Goal: Task Accomplishment & Management: Use online tool/utility

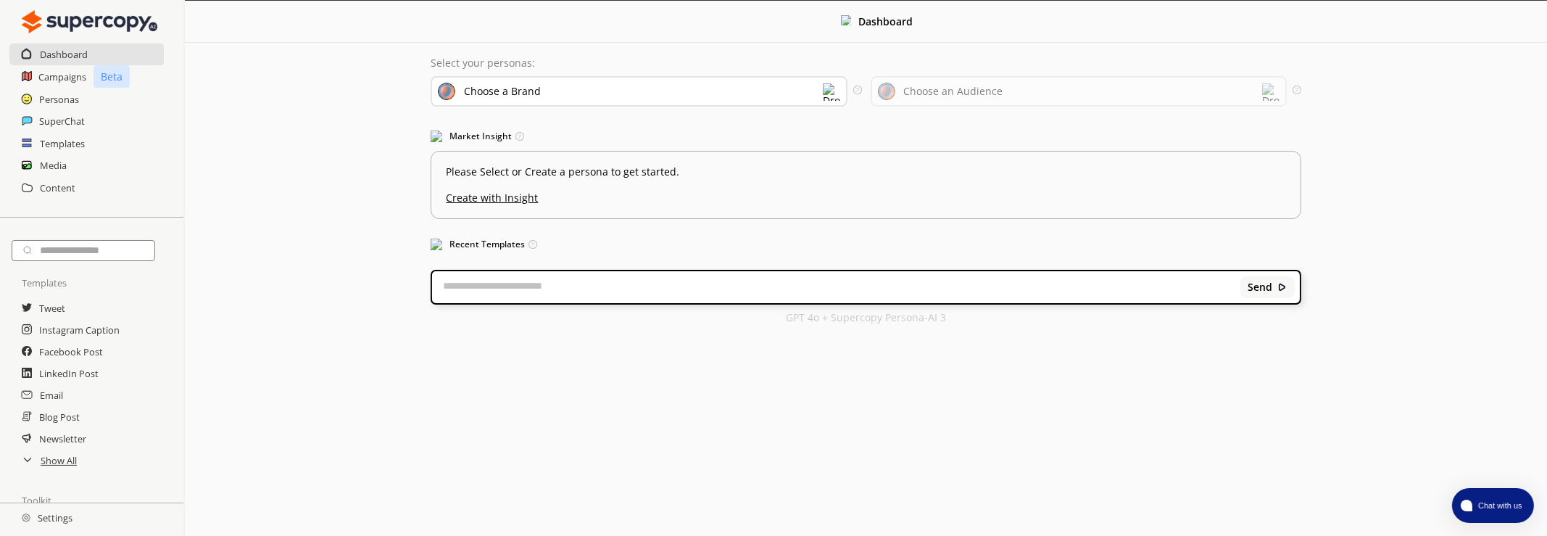
click at [661, 91] on div "Choose a Brand" at bounding box center [639, 91] width 416 height 30
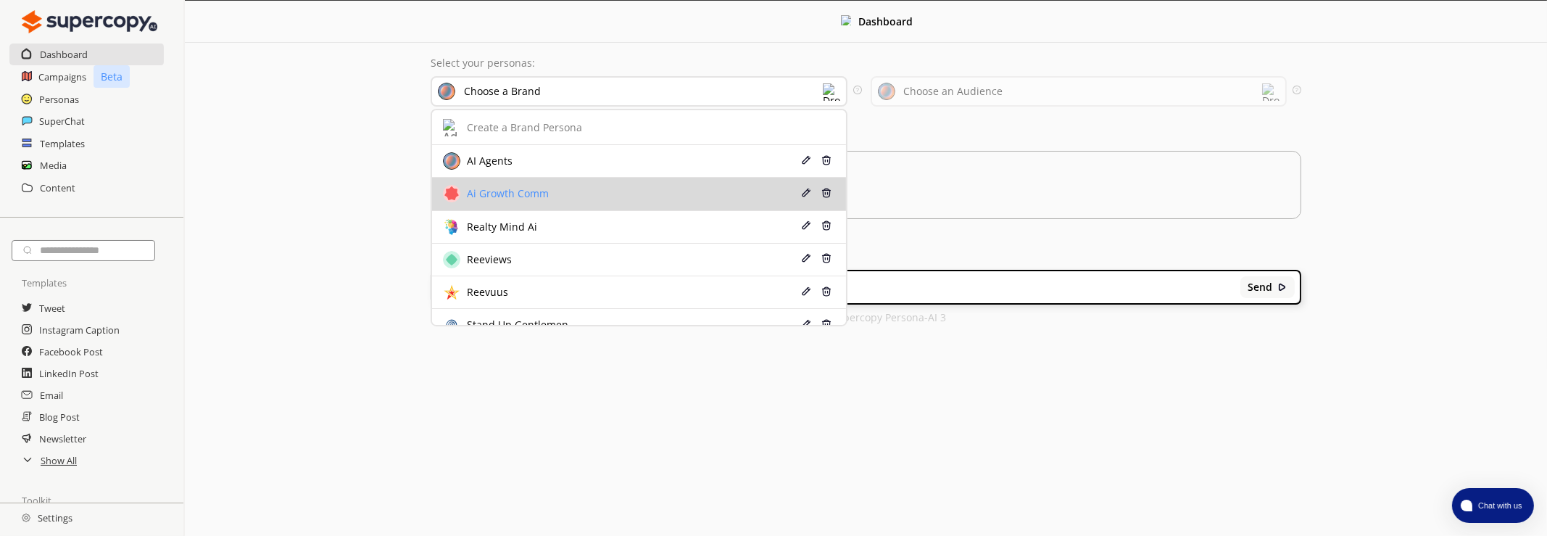
click at [577, 192] on div "Ai Growth Comm" at bounding box center [604, 193] width 323 height 17
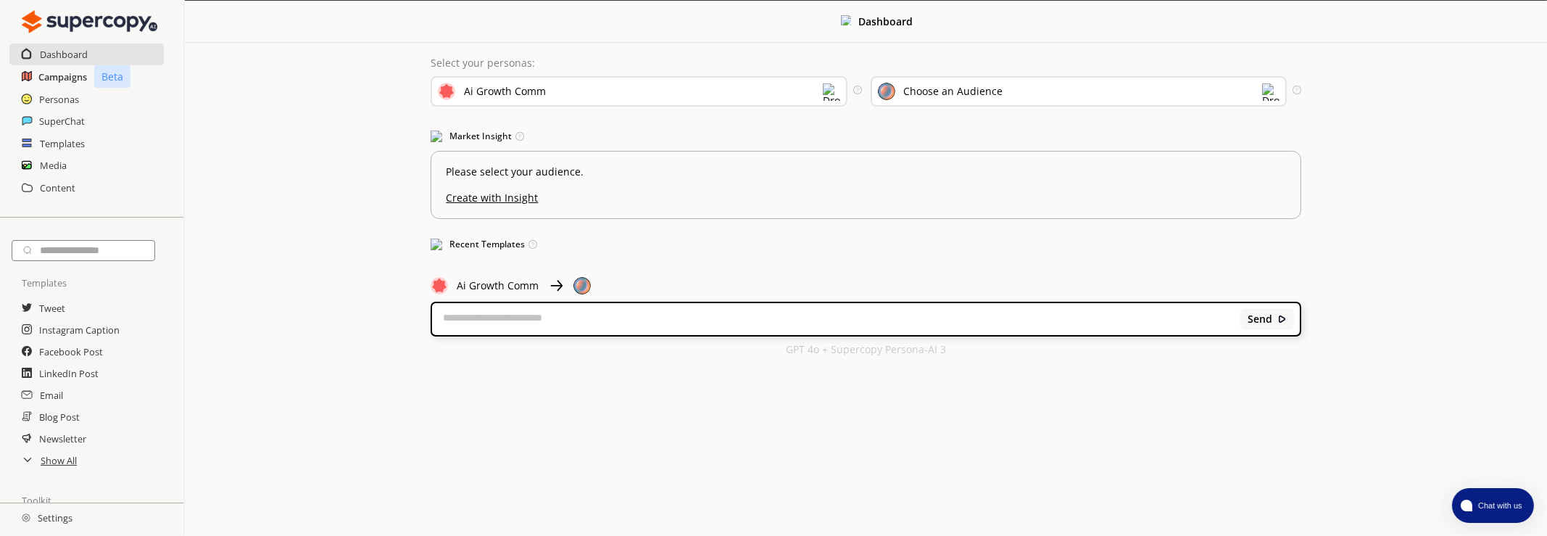
click at [65, 83] on h2 "Campaigns" at bounding box center [62, 77] width 49 height 22
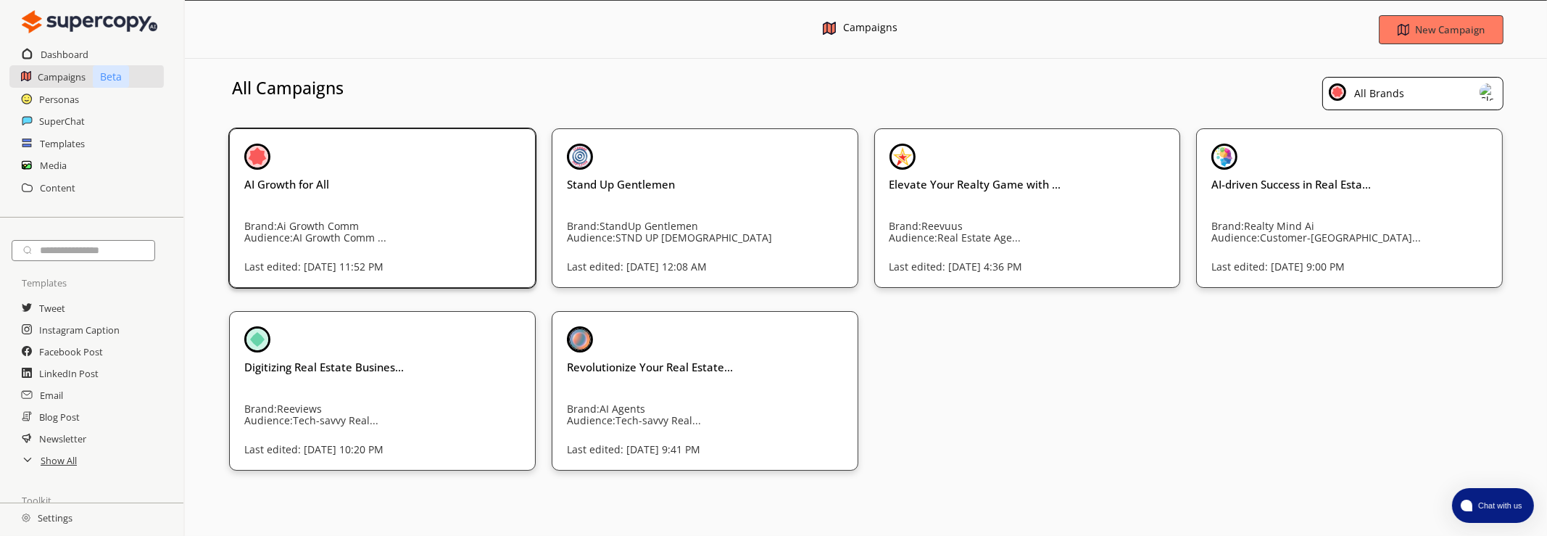
click at [454, 194] on div "AI Growth for All Brand: Ai Growth Comm Audience: AI Growth Comm ... Last edite…" at bounding box center [382, 189] width 276 height 91
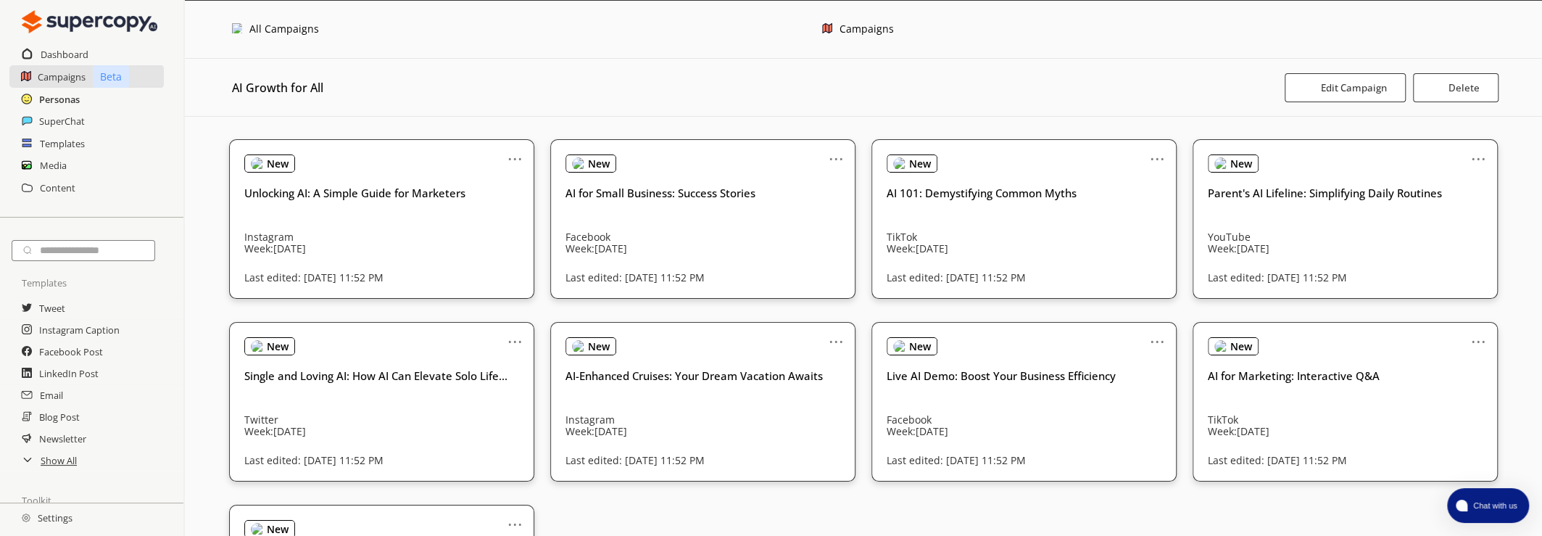
click at [65, 100] on h2 "Personas" at bounding box center [59, 99] width 41 height 22
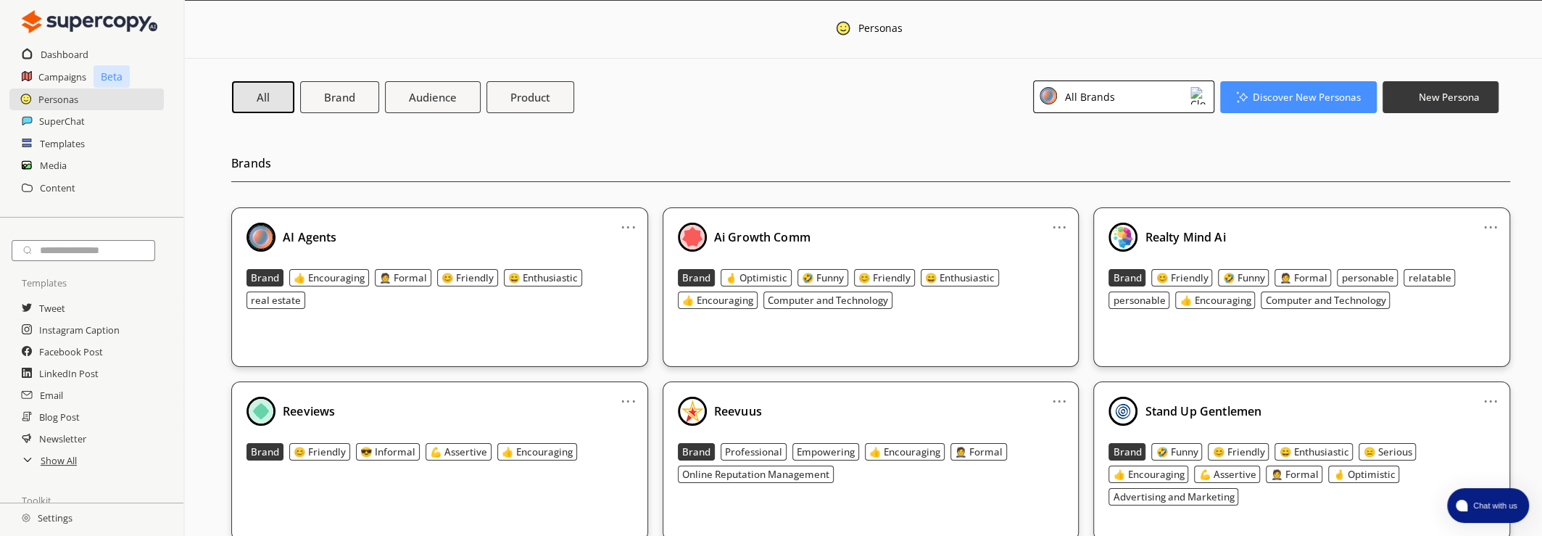
click at [1059, 218] on link "..." at bounding box center [1059, 221] width 15 height 12
click at [1055, 238] on li "Edit" at bounding box center [1041, 251] width 84 height 27
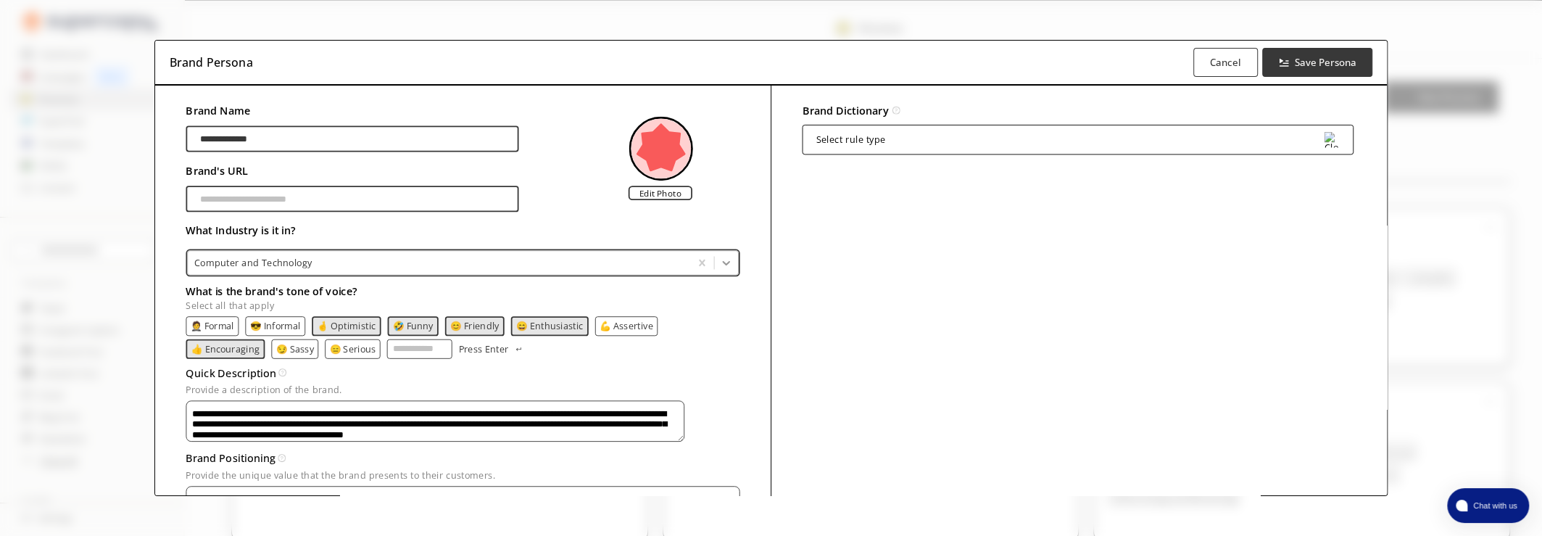
click at [722, 267] on icon at bounding box center [726, 262] width 13 height 13
click at [744, 189] on div "**********" at bounding box center [771, 326] width 1232 height 481
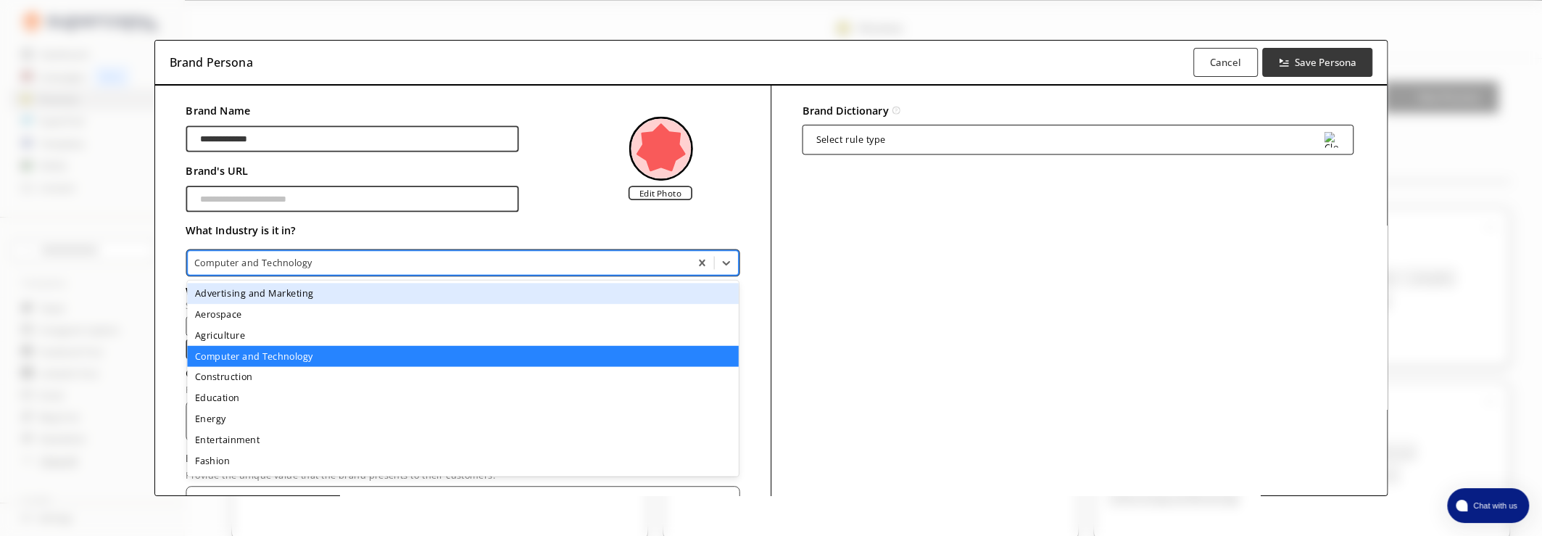
click at [452, 254] on div "Computer and Technology" at bounding box center [439, 263] width 502 height 18
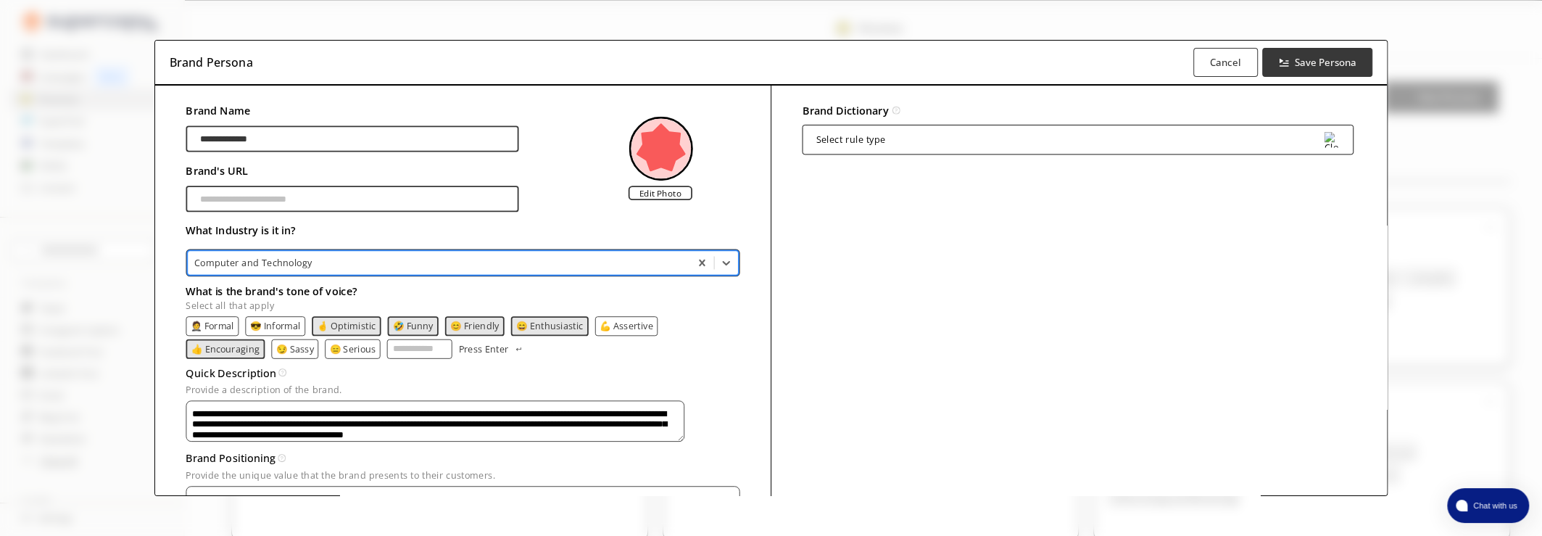
click at [452, 254] on div "Computer and Technology" at bounding box center [439, 263] width 502 height 18
type input "*"
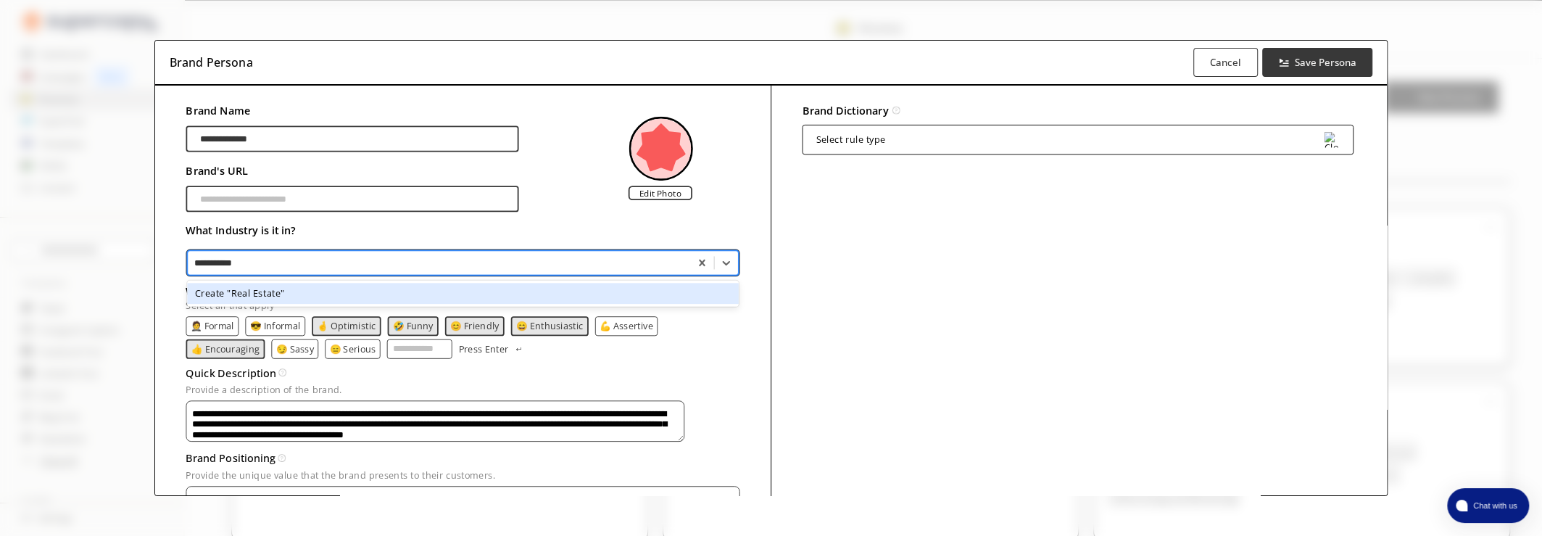
type input "**********"
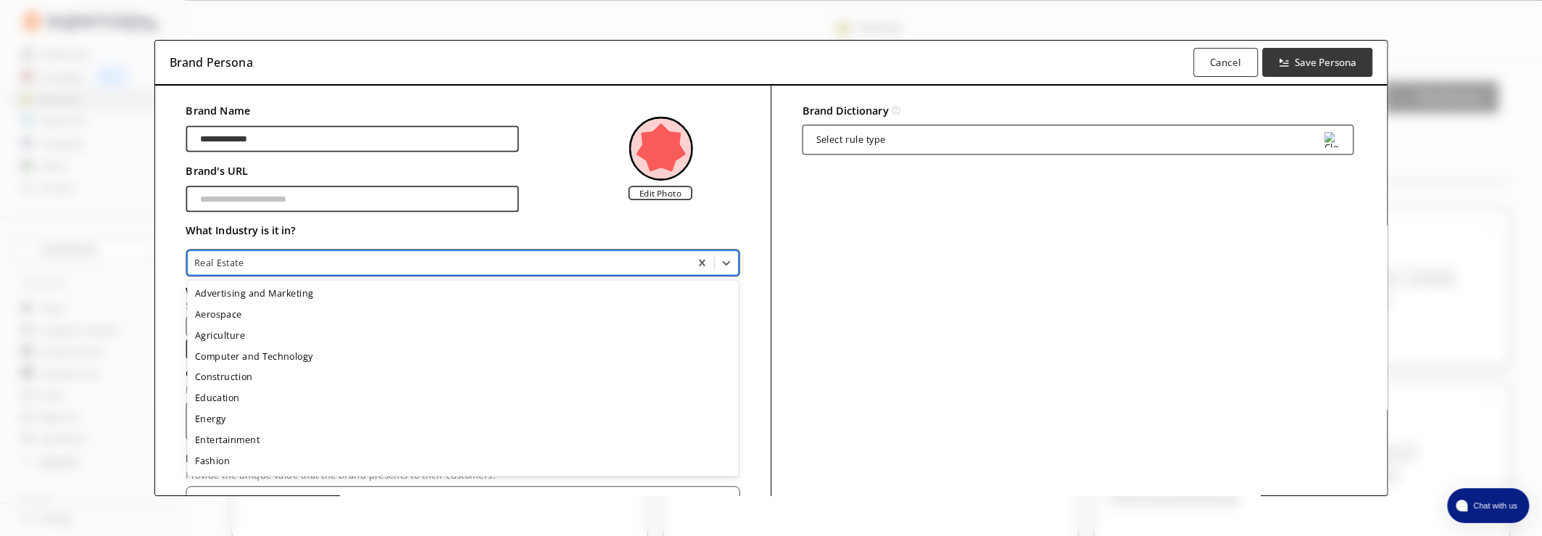
click at [370, 260] on div at bounding box center [438, 262] width 489 height 13
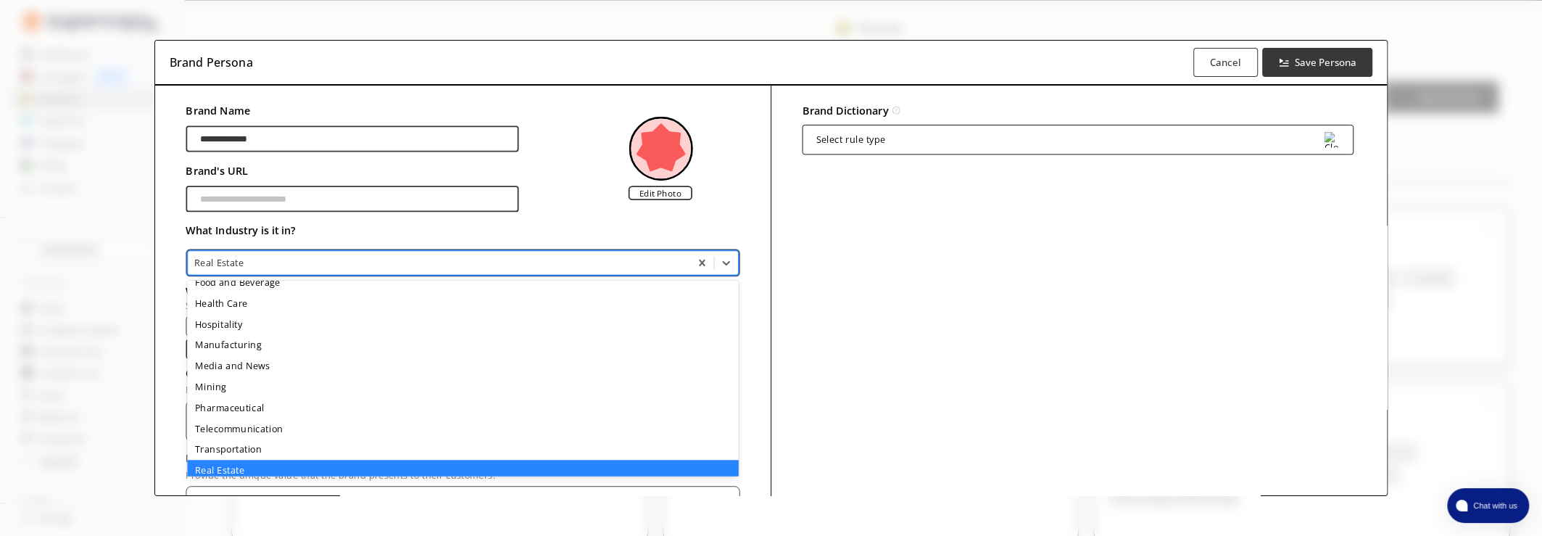
scroll to position [252, 0]
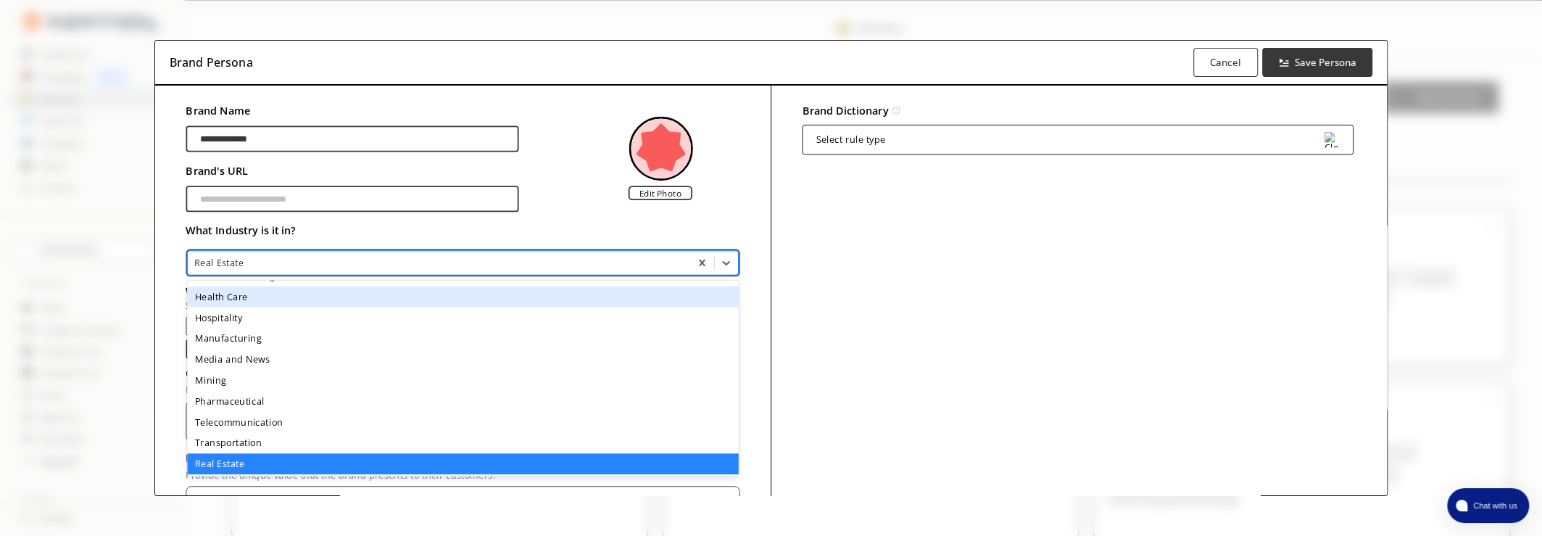
click at [265, 261] on div at bounding box center [438, 262] width 489 height 13
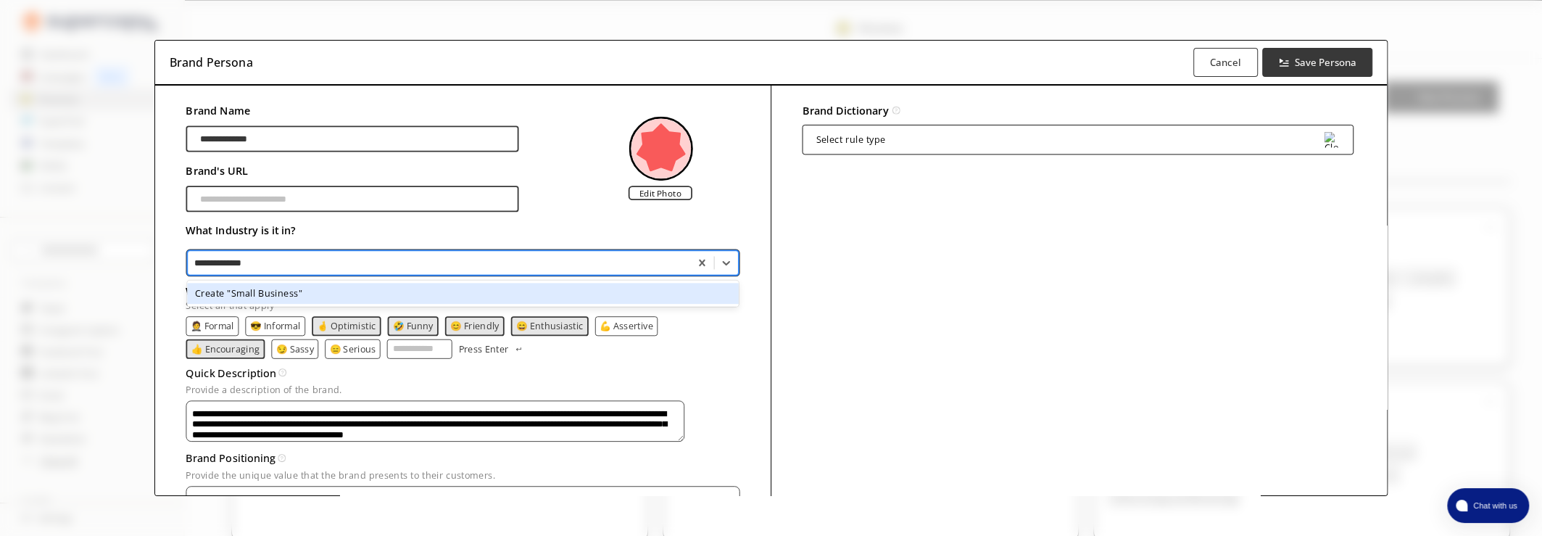
type input "**********"
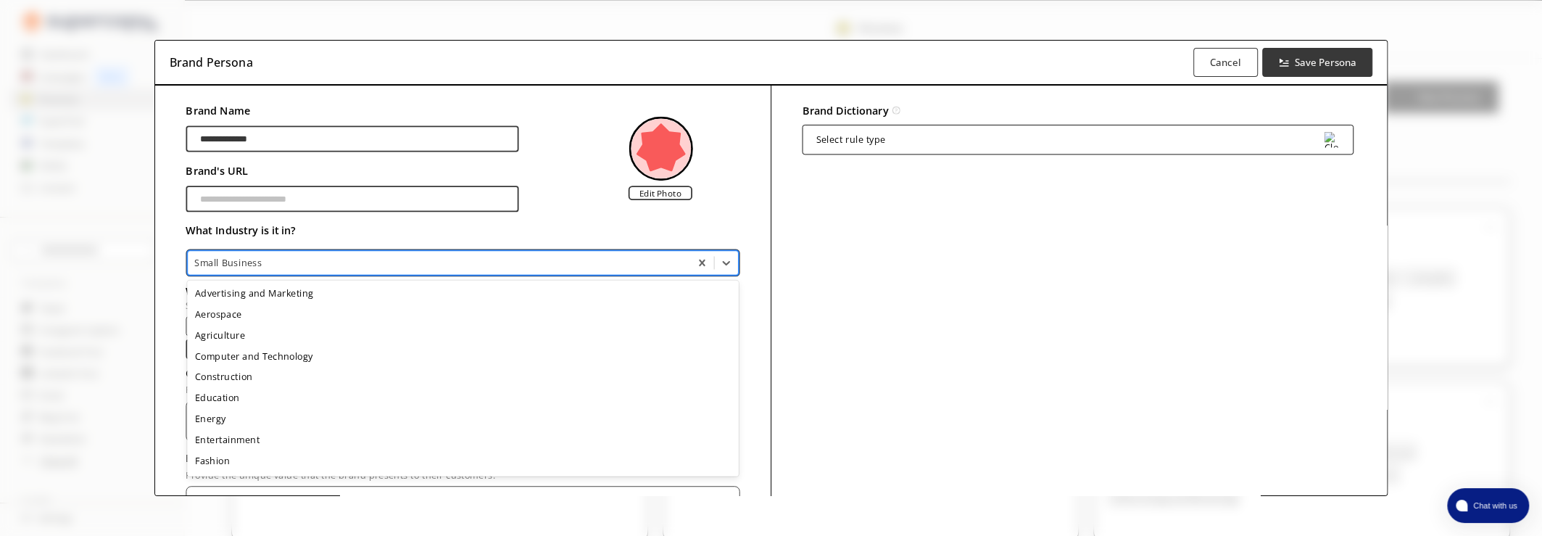
click at [265, 262] on div at bounding box center [438, 262] width 489 height 13
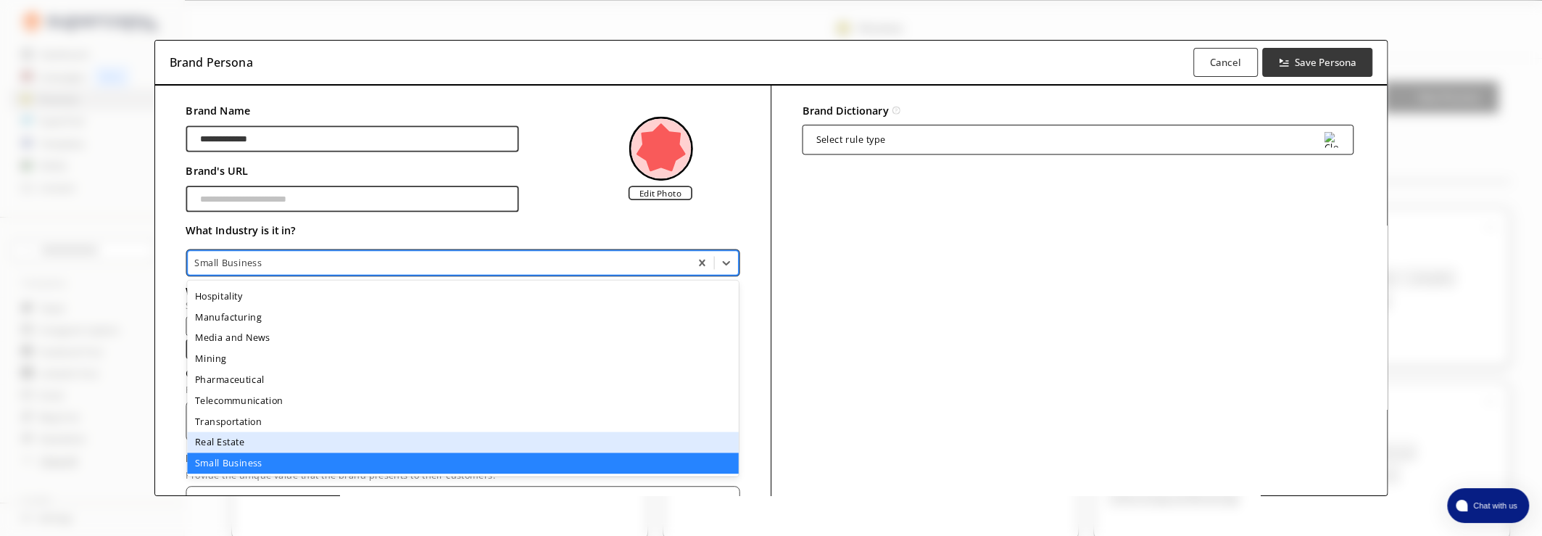
click at [211, 442] on div "Real Estate" at bounding box center [463, 442] width 552 height 21
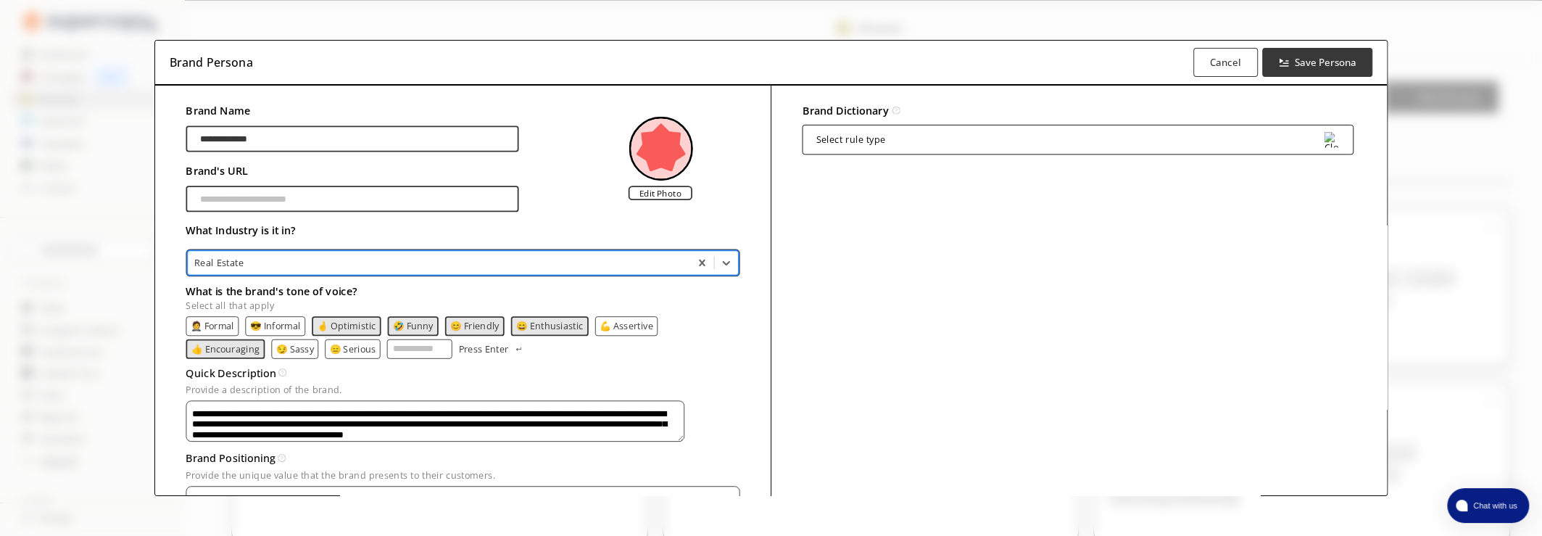
click at [127, 286] on div "**********" at bounding box center [771, 268] width 1542 height 536
click at [253, 414] on textarea "Provide a description of the brand." at bounding box center [435, 421] width 498 height 41
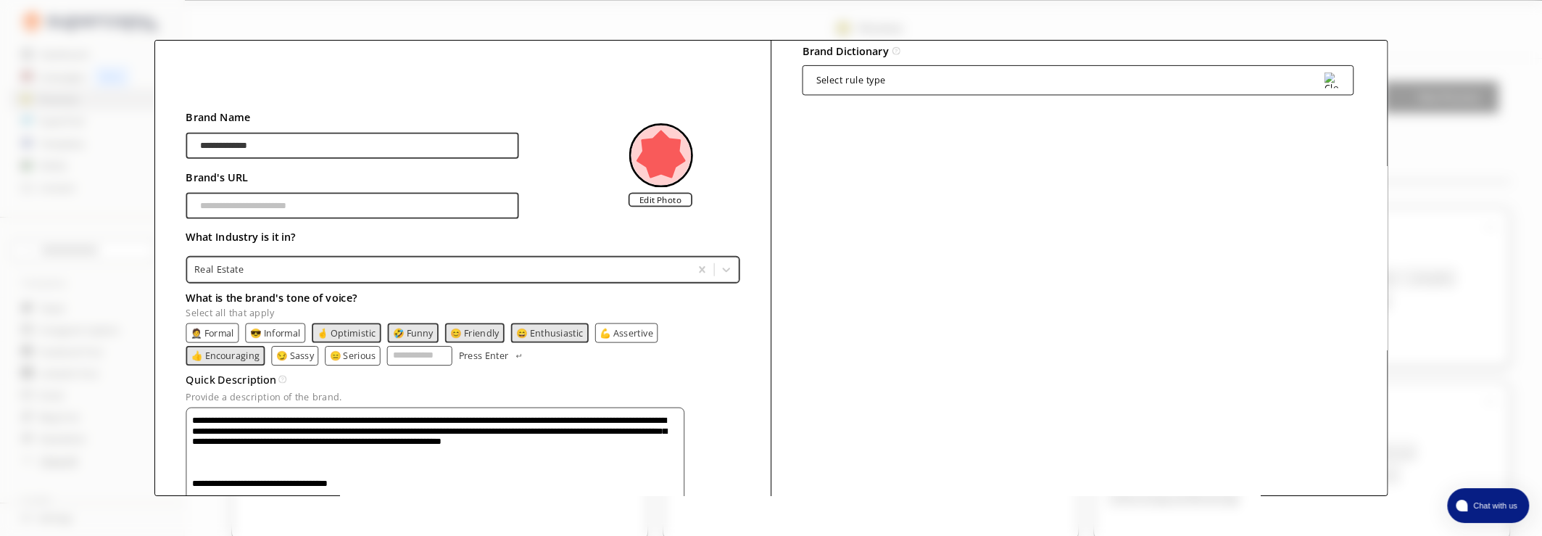
scroll to position [70, 0]
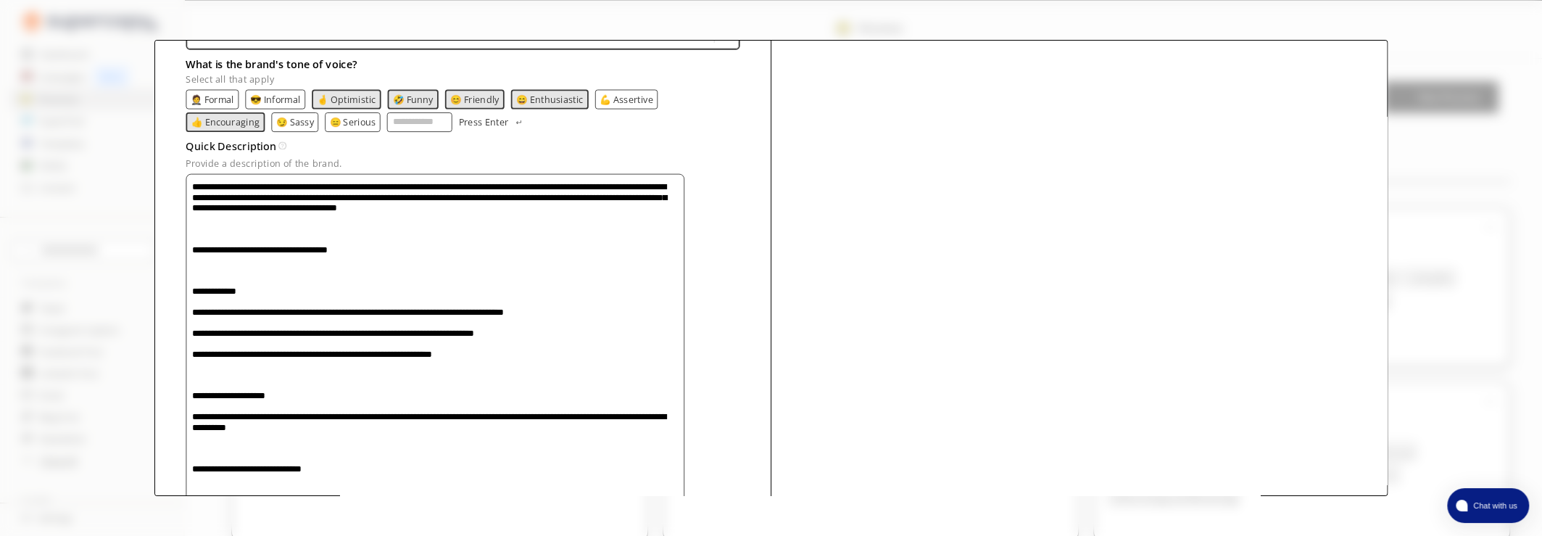
scroll to position [0, 0]
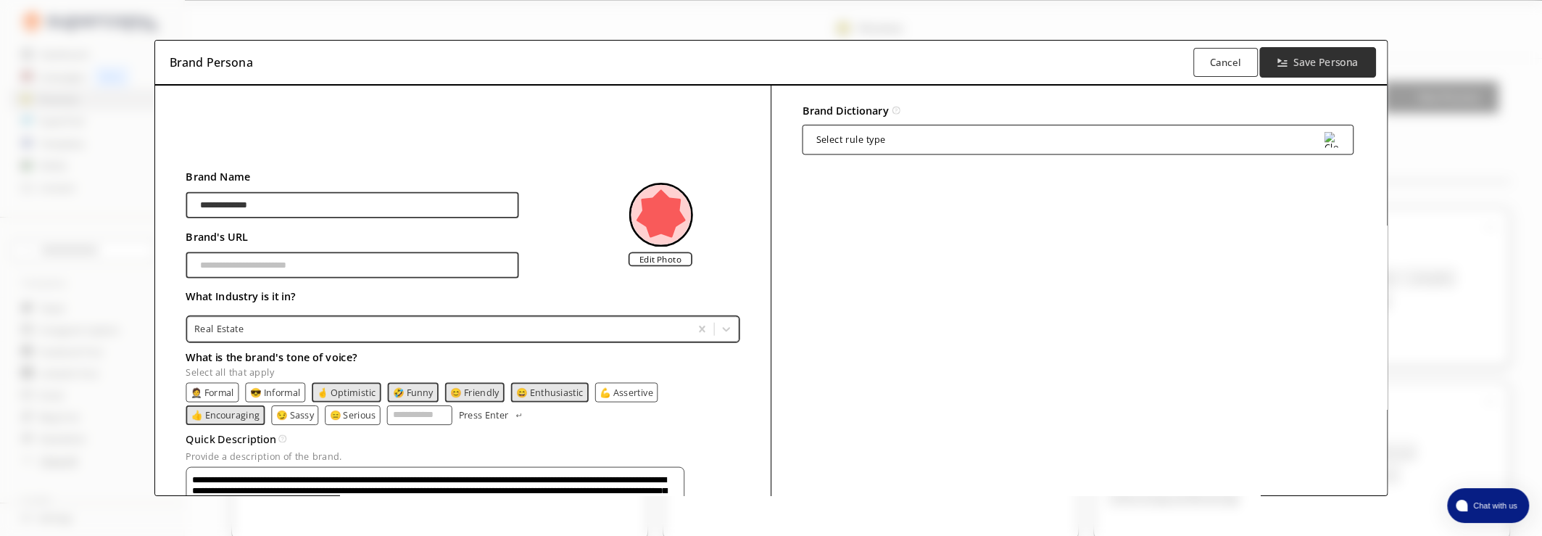
type textarea "**********"
click at [1316, 68] on b "Save Persona" at bounding box center [1325, 63] width 65 height 14
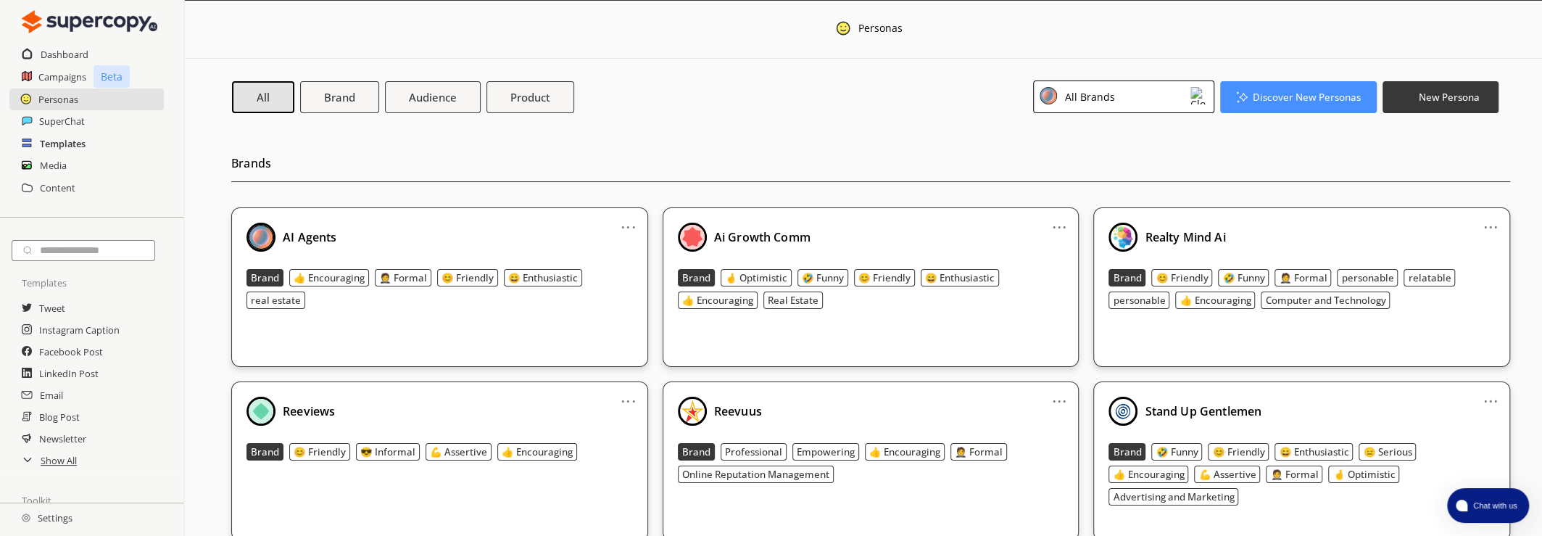
click at [74, 141] on h2 "Templates" at bounding box center [63, 144] width 46 height 22
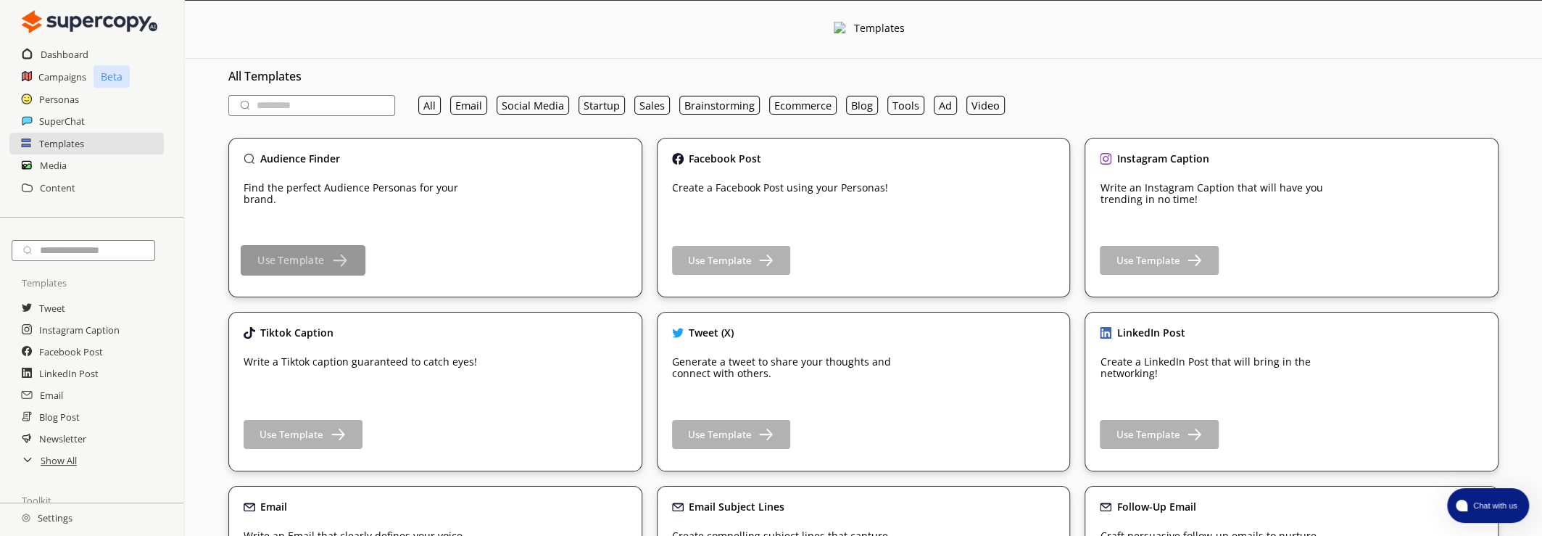
click at [289, 257] on b "Use Template" at bounding box center [290, 261] width 67 height 14
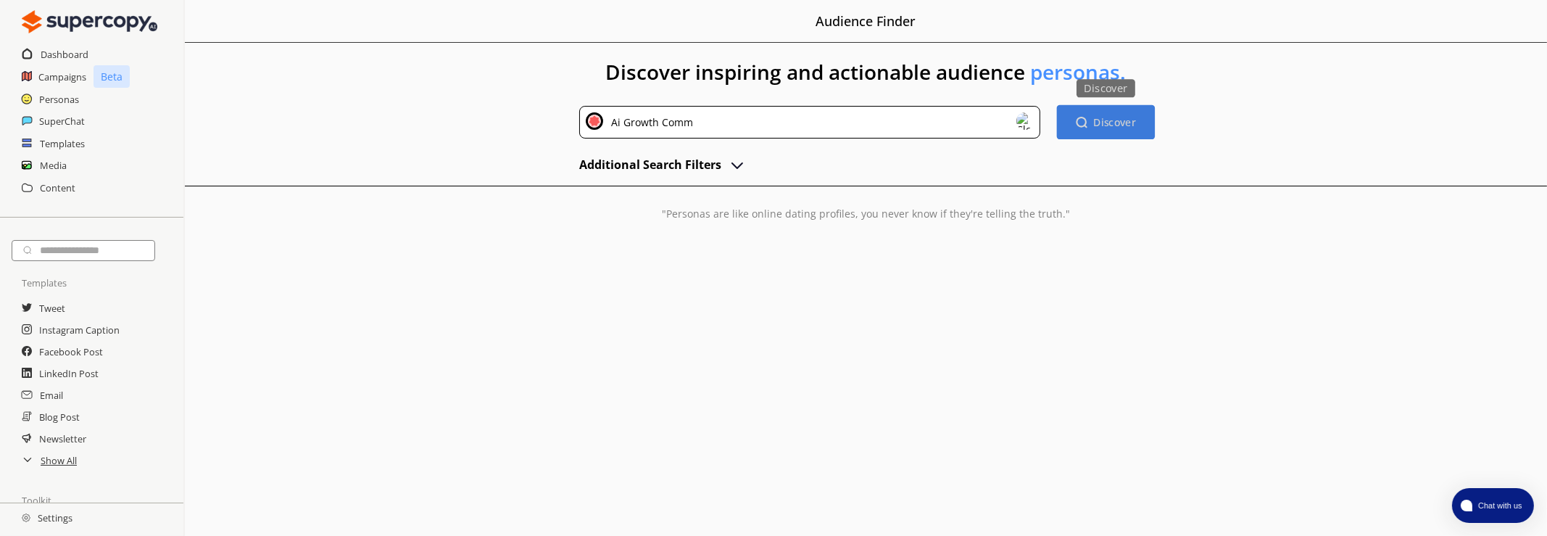
click at [1097, 120] on b "Discover" at bounding box center [1114, 122] width 43 height 14
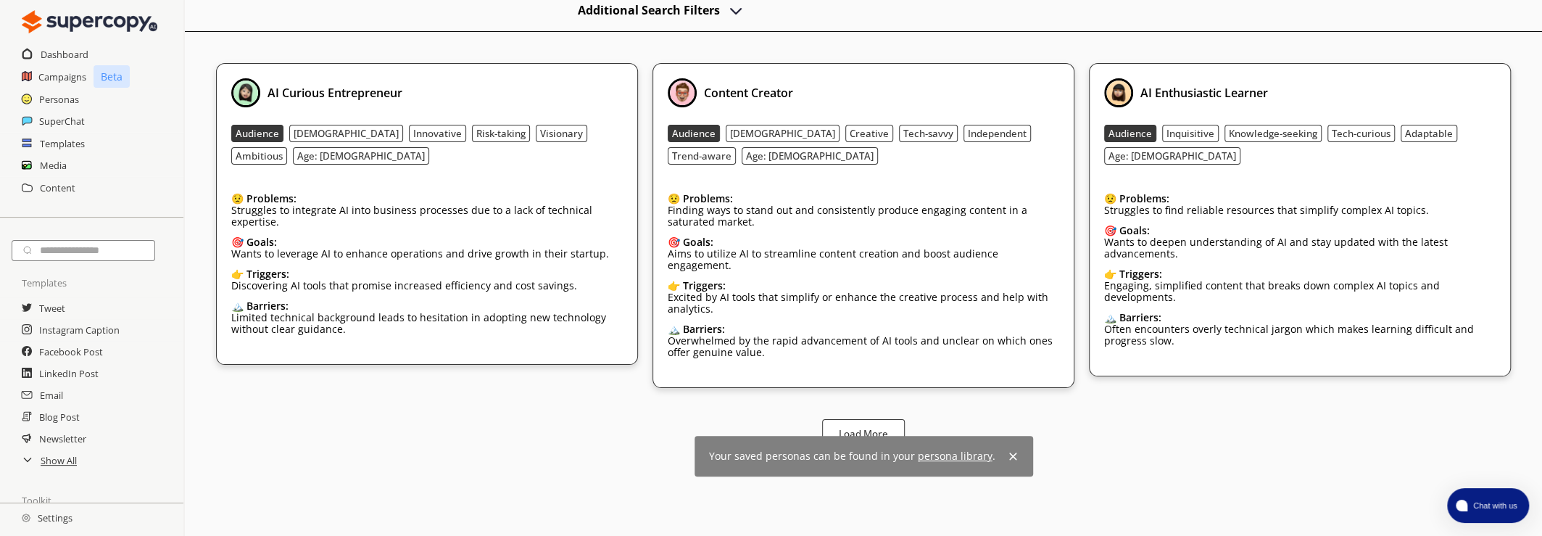
scroll to position [162, 0]
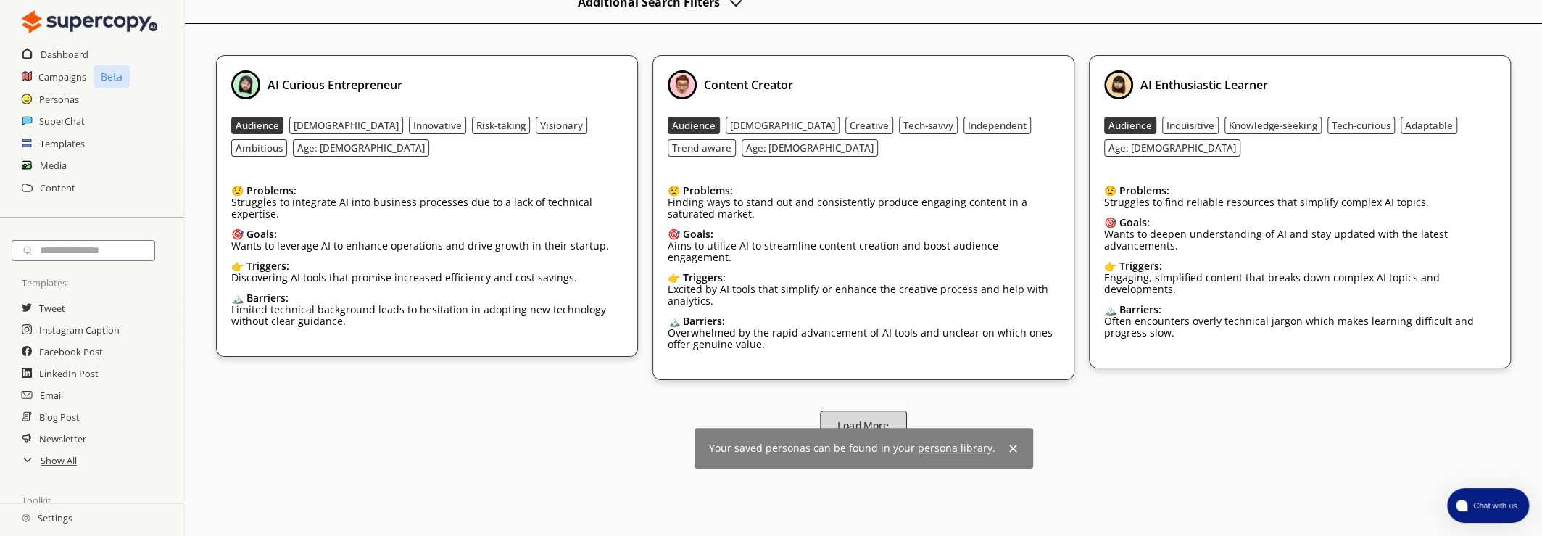
click at [876, 418] on b "Load More" at bounding box center [862, 425] width 51 height 14
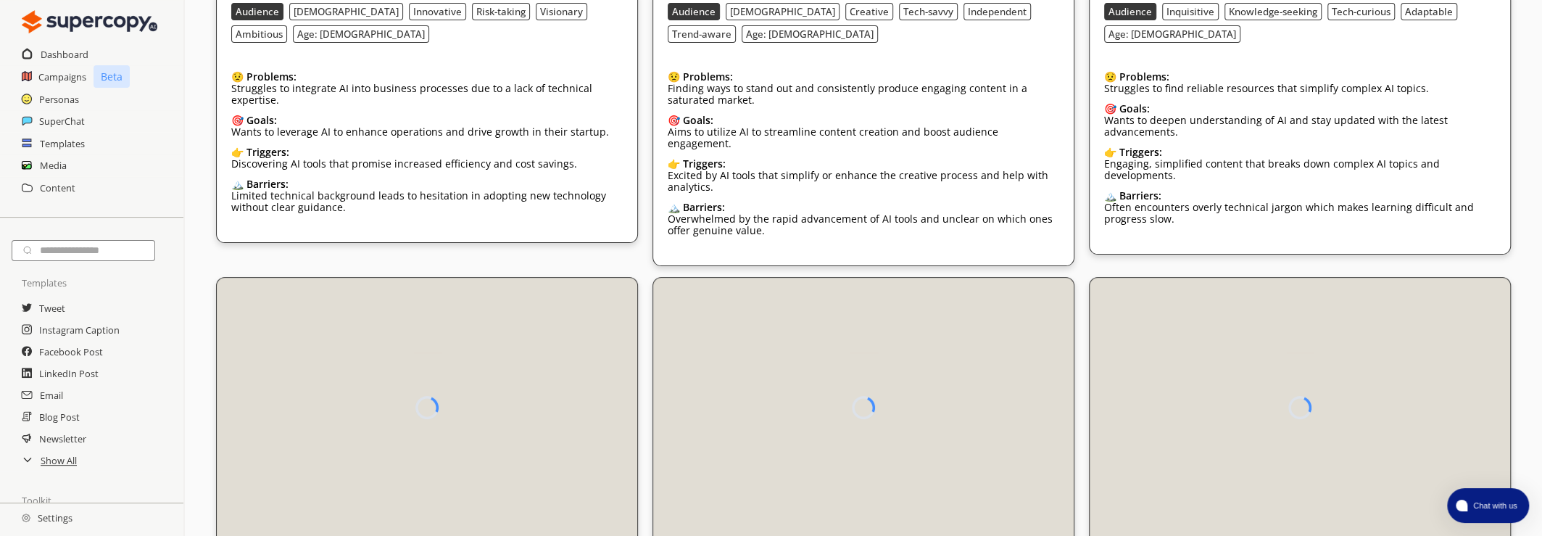
scroll to position [304, 0]
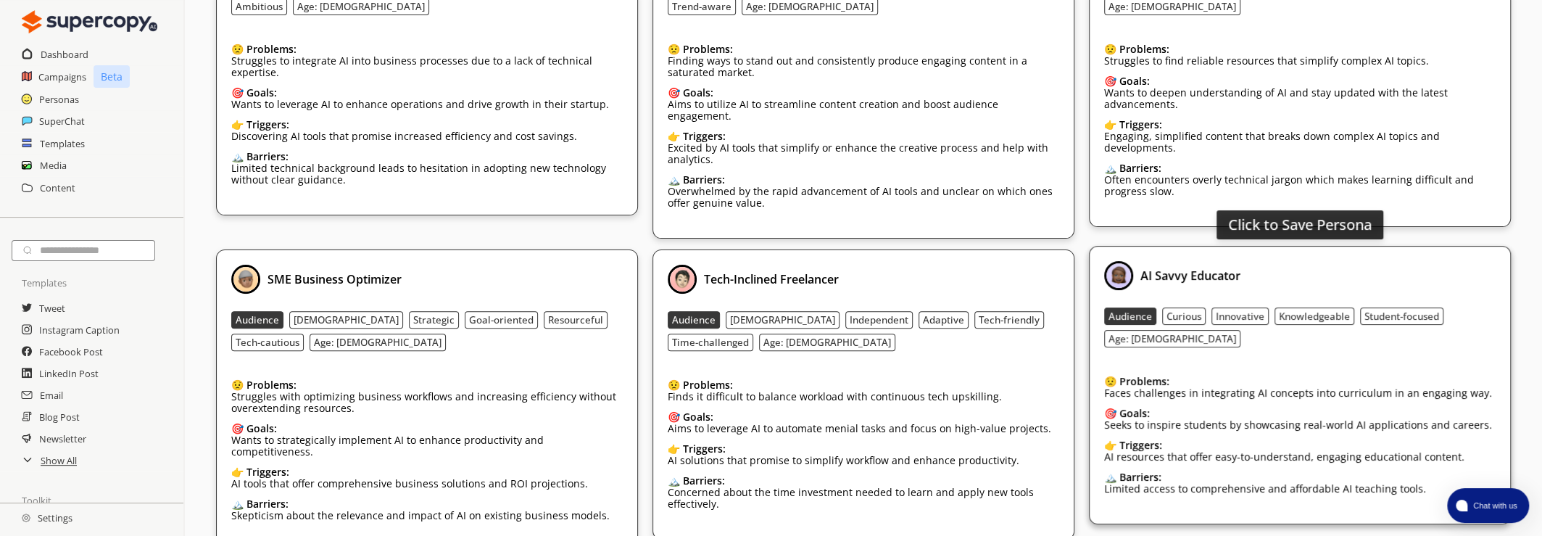
click at [1240, 346] on div "AI Savvy Educator Audience Curious Innovative Knowledgeable Student-focused Age…" at bounding box center [1299, 385] width 391 height 248
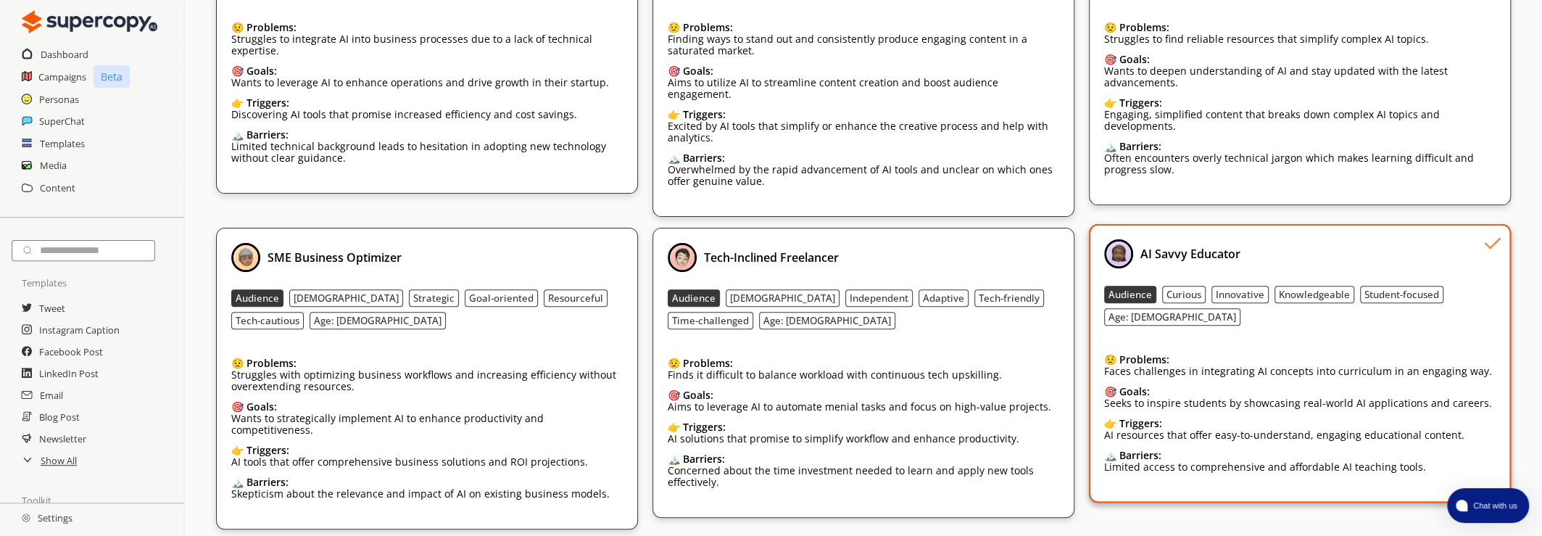
scroll to position [0, 0]
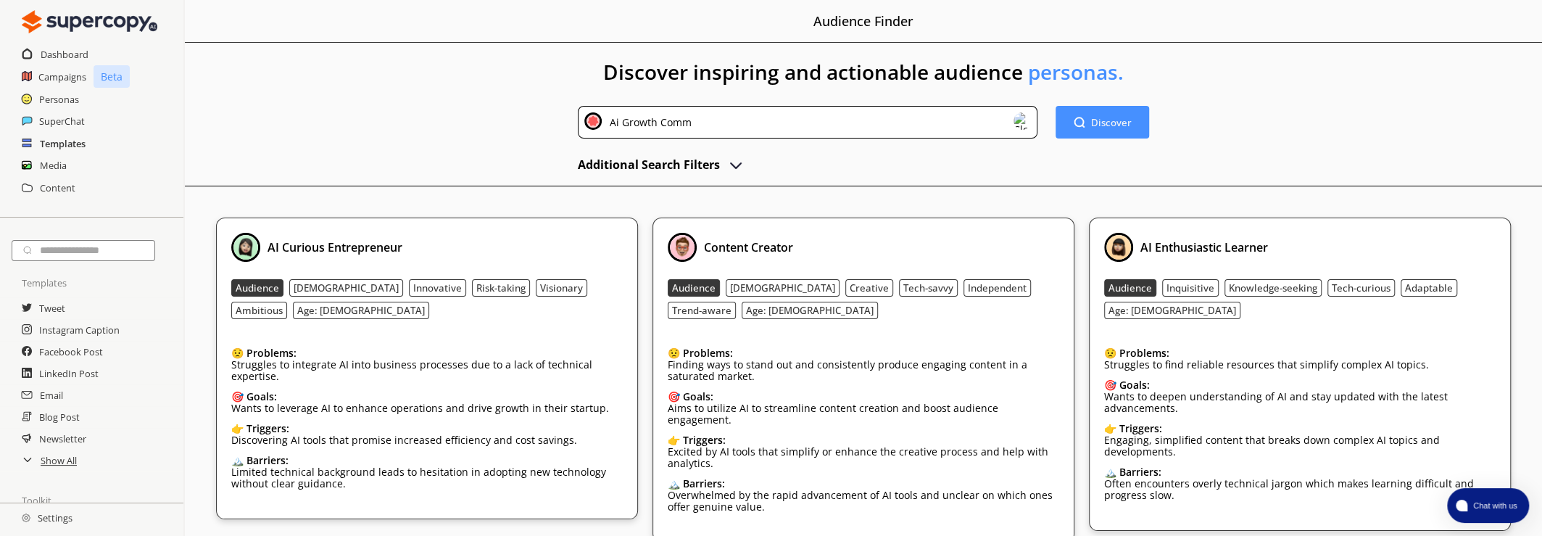
click at [76, 144] on h2 "Templates" at bounding box center [63, 144] width 46 height 22
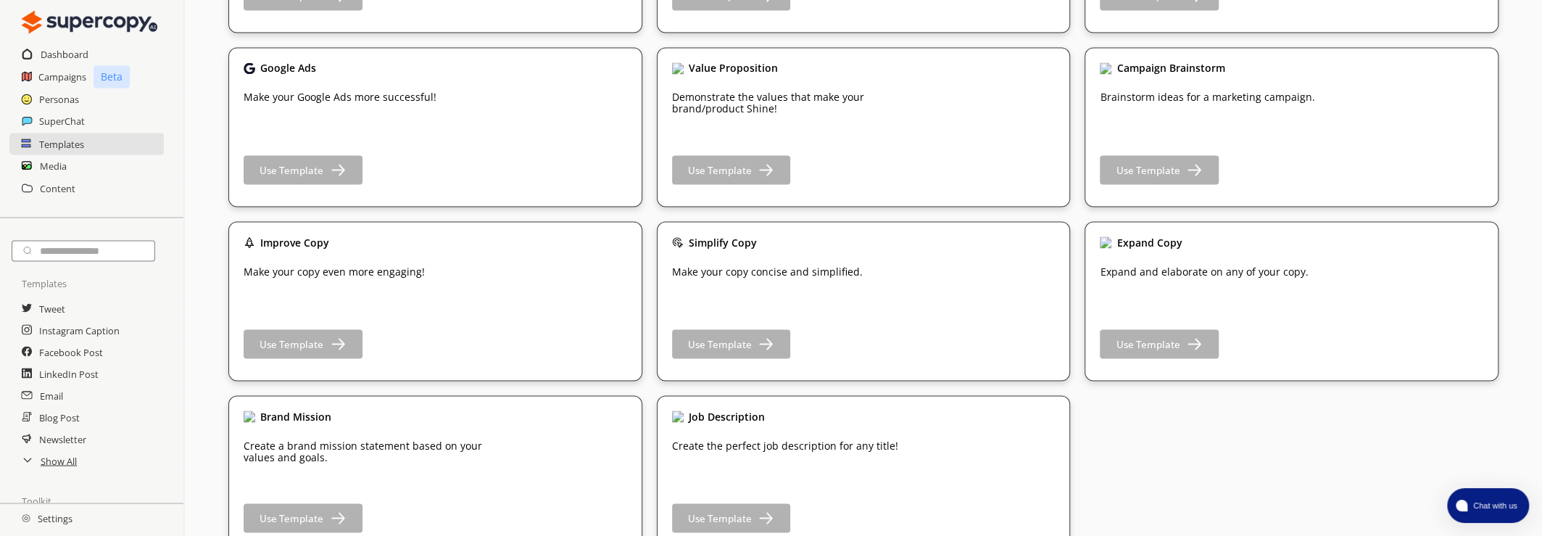
scroll to position [2197, 0]
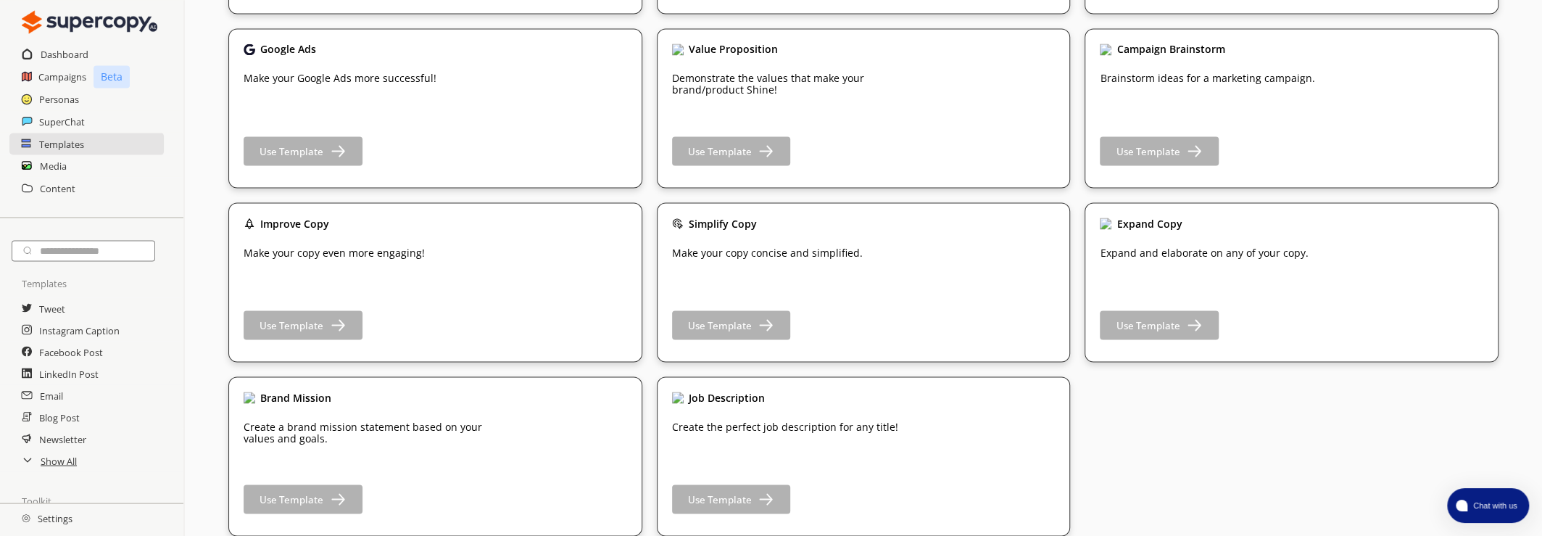
drag, startPoint x: 460, startPoint y: 436, endPoint x: 468, endPoint y: 433, distance: 7.8
click at [461, 434] on p "Create a brand mission statement based on your values and goals." at bounding box center [363, 431] width 239 height 23
click at [301, 496] on b "Use Template" at bounding box center [290, 499] width 67 height 14
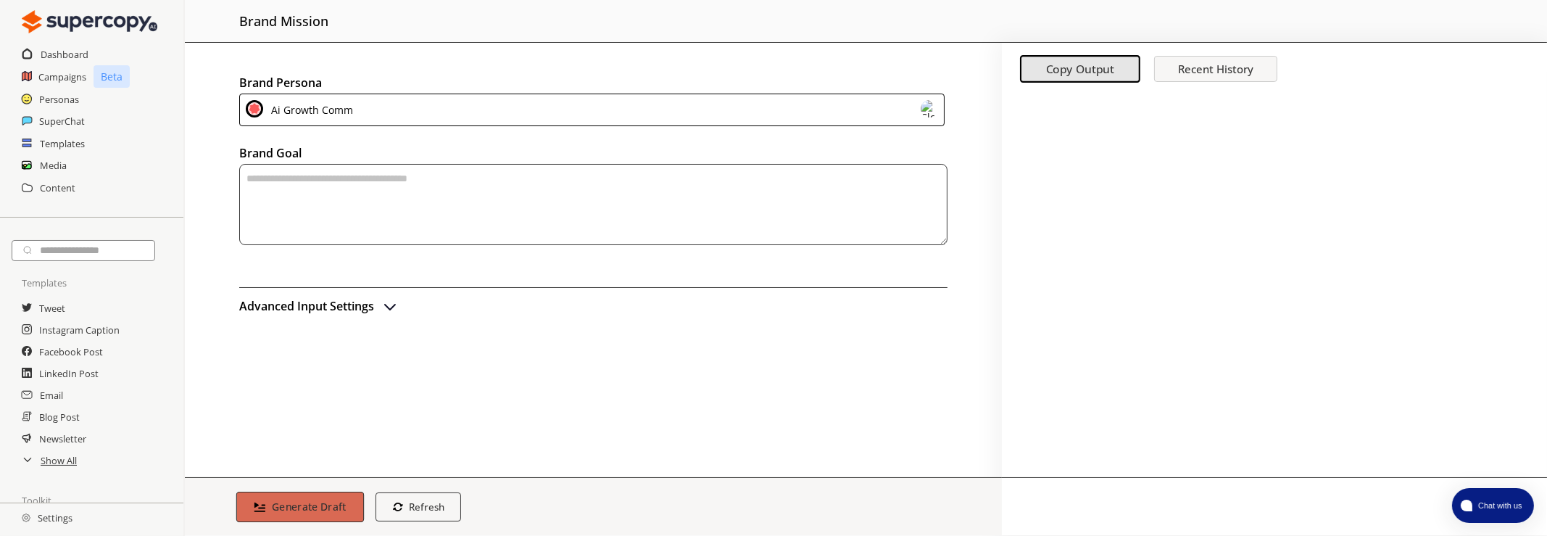
click at [299, 510] on b "Generate Draft" at bounding box center [309, 506] width 75 height 14
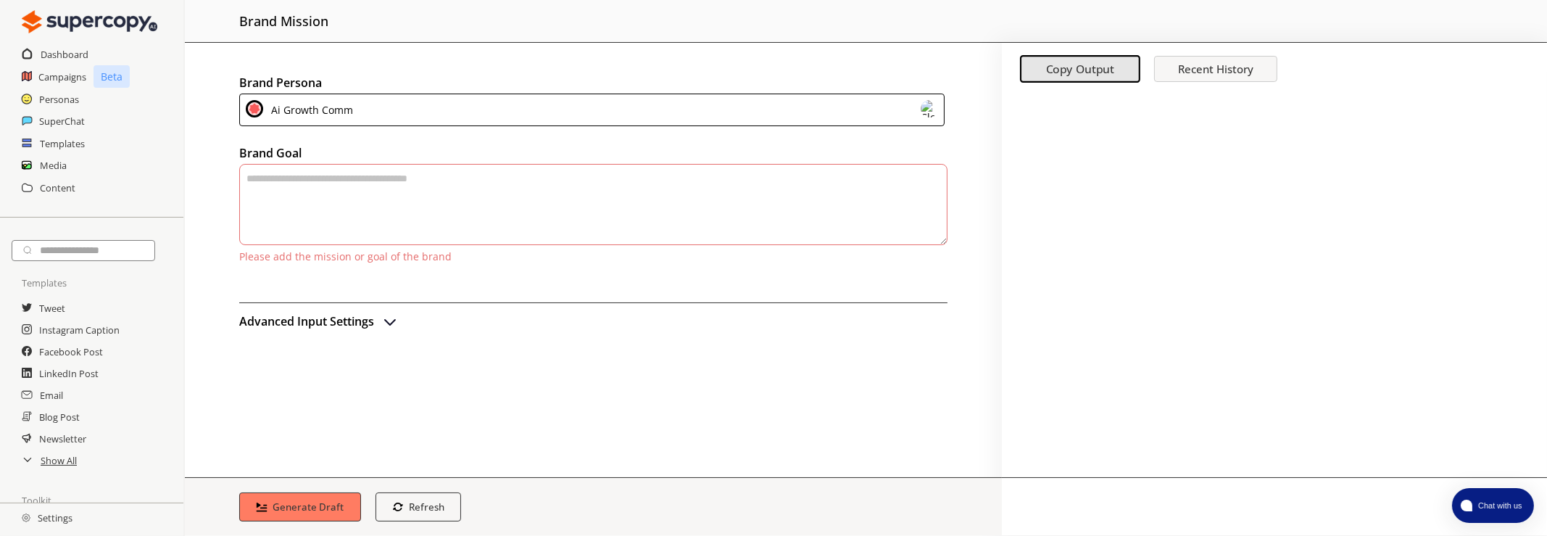
click at [385, 228] on textarea "textarea-textarea" at bounding box center [593, 204] width 708 height 81
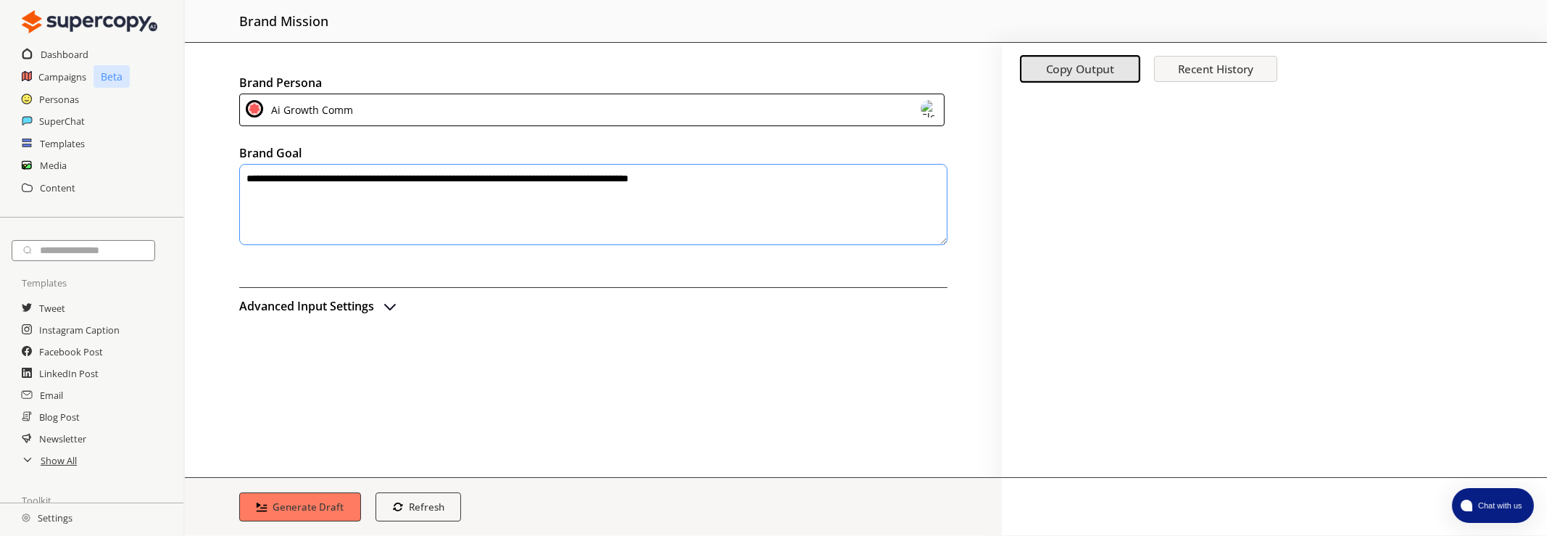
type textarea "**********"
click at [388, 304] on img "advanced-inputs" at bounding box center [389, 305] width 17 height 17
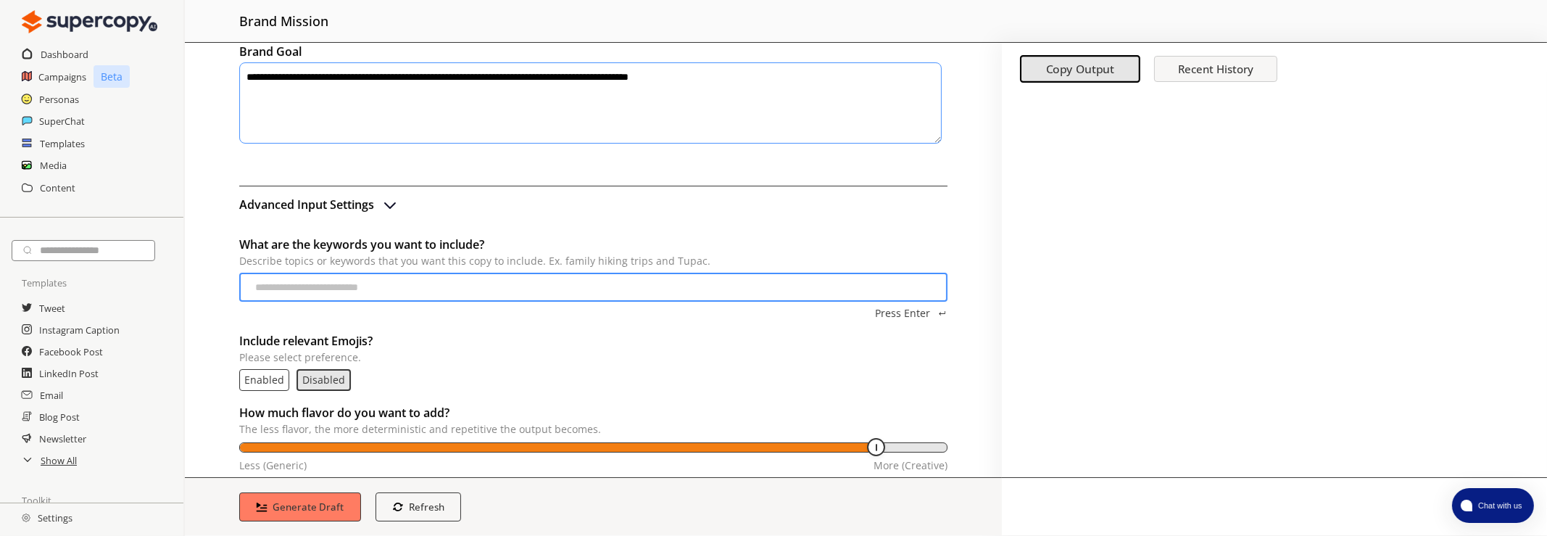
scroll to position [130, 0]
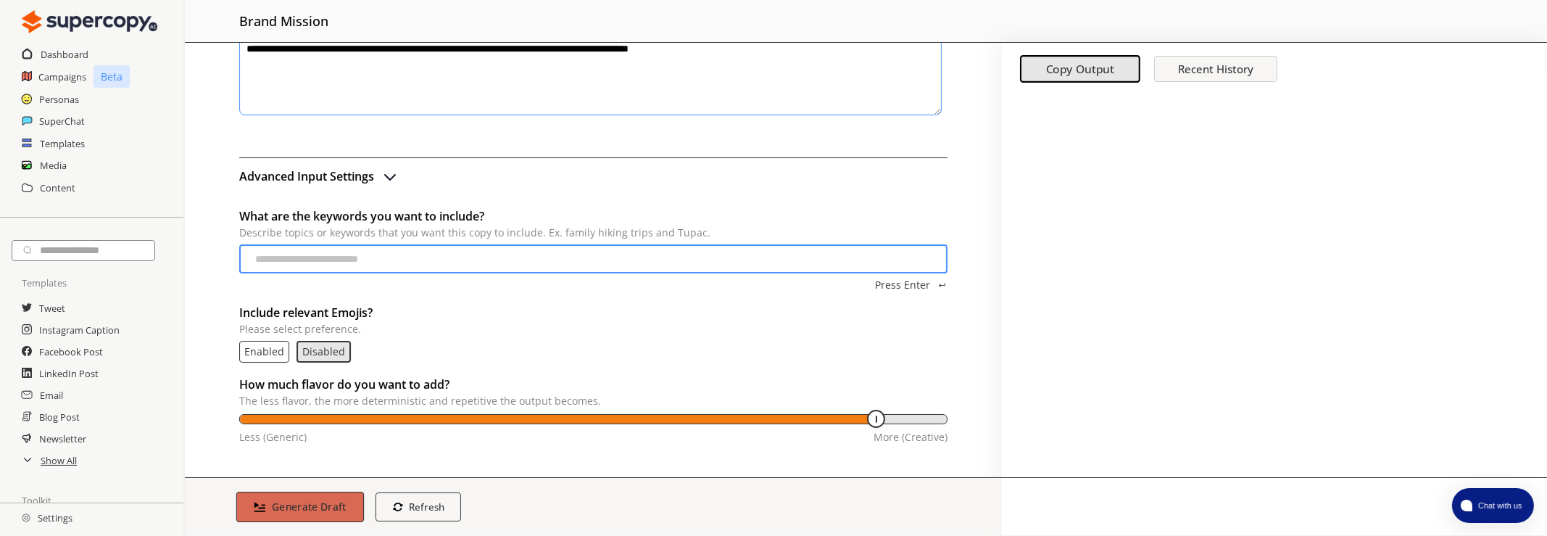
click at [275, 507] on b "Generate Draft" at bounding box center [309, 506] width 75 height 14
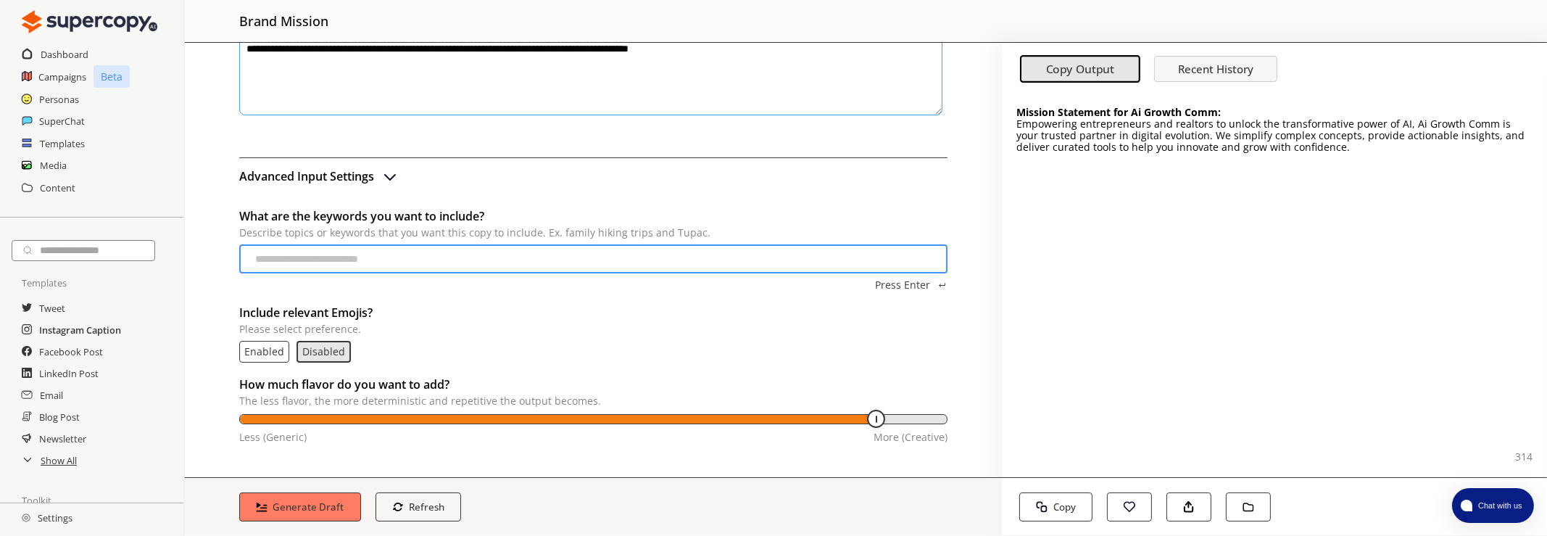
click at [74, 333] on h2 "Instagram Caption" at bounding box center [80, 330] width 82 height 22
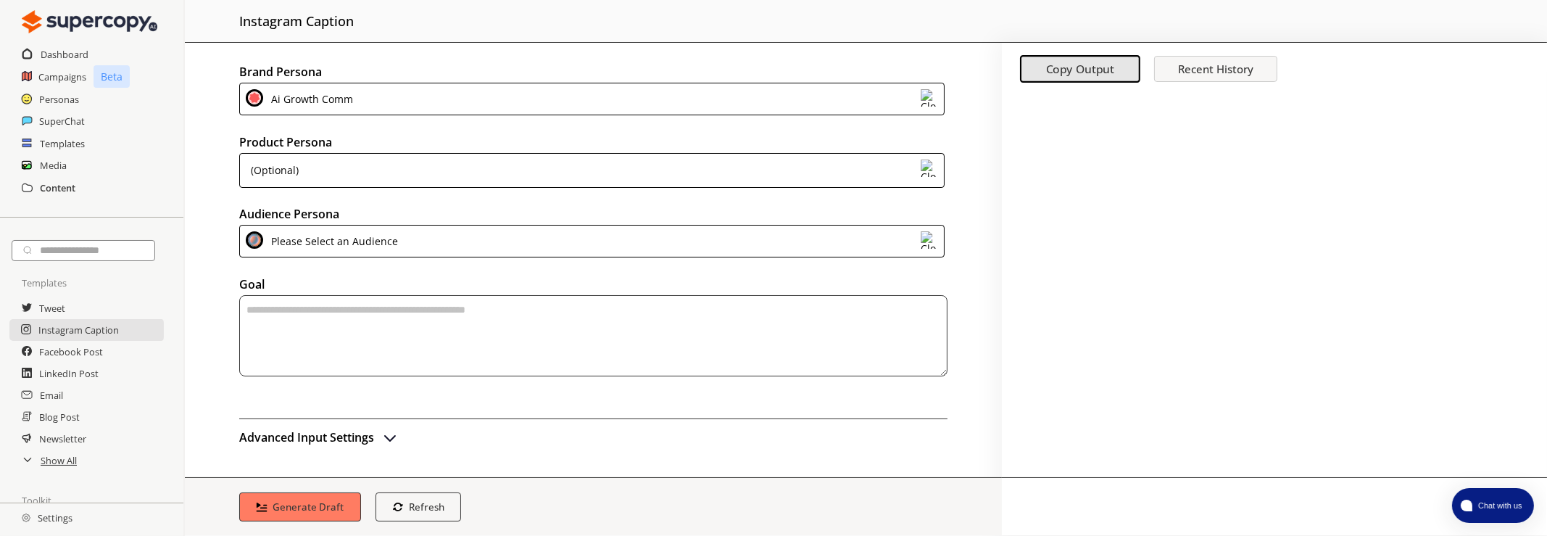
click at [66, 186] on h2 "Content" at bounding box center [58, 188] width 36 height 22
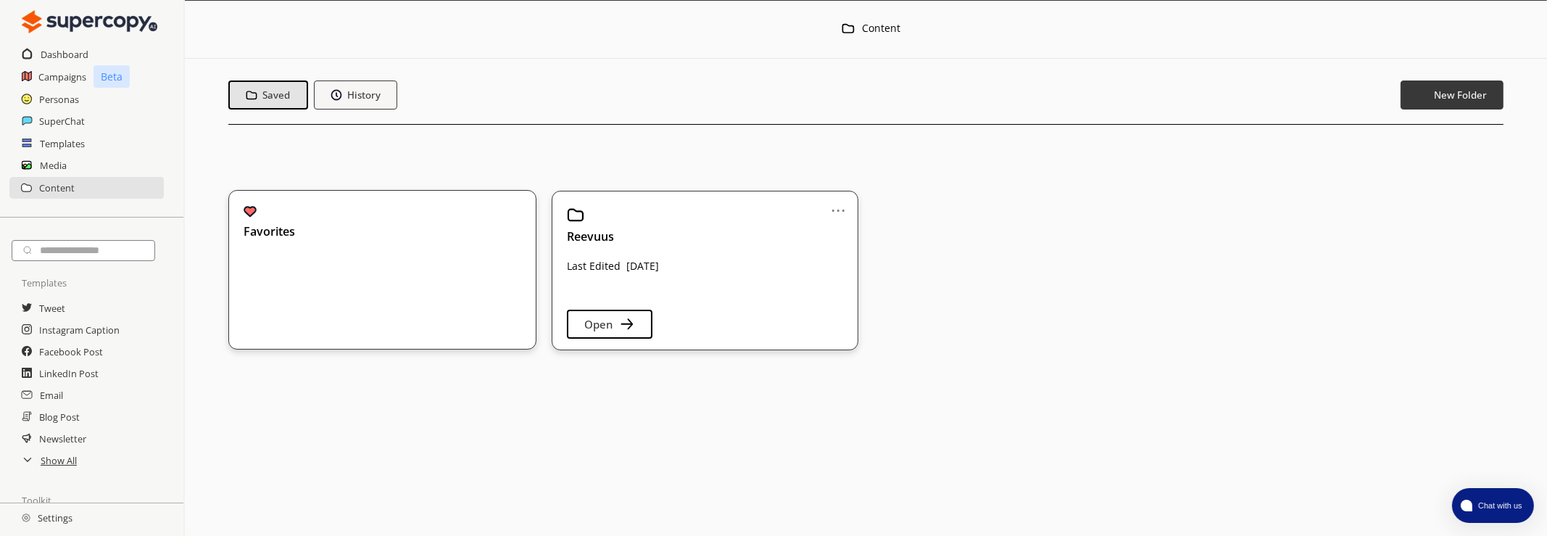
click at [442, 258] on div "Favorites" at bounding box center [373, 250] width 258 height 91
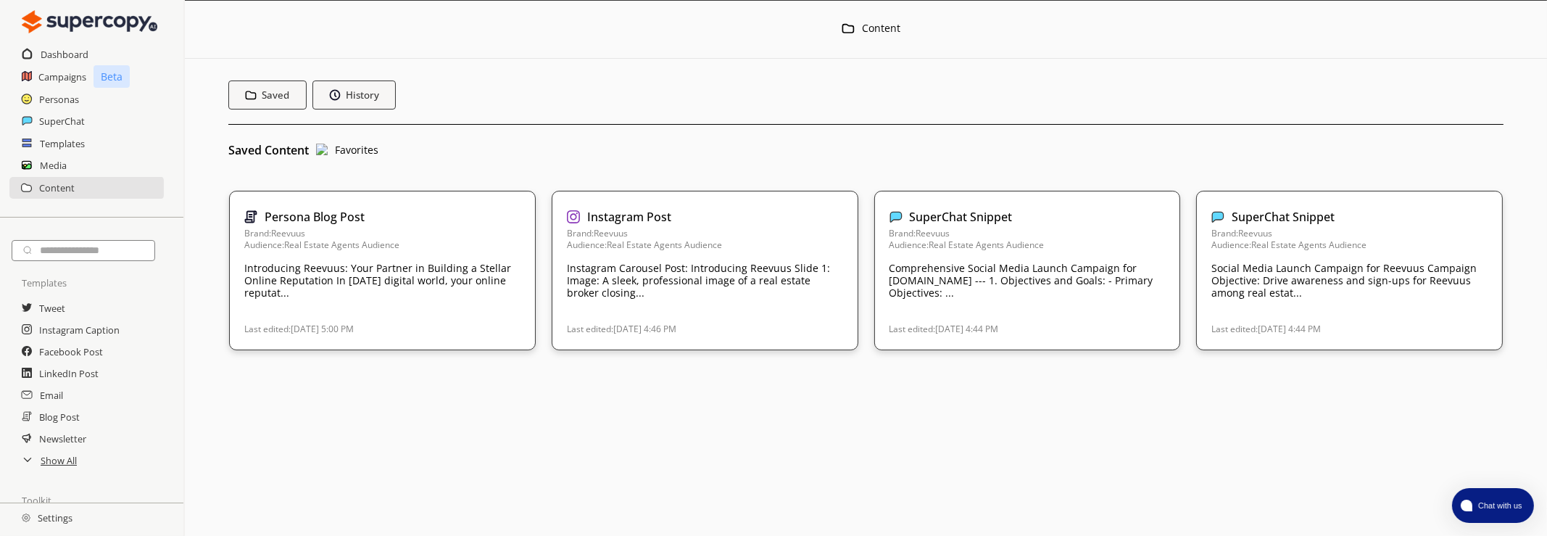
click at [105, 162] on div "Media" at bounding box center [91, 165] width 183 height 22
click at [51, 162] on h2 "Media" at bounding box center [54, 165] width 28 height 22
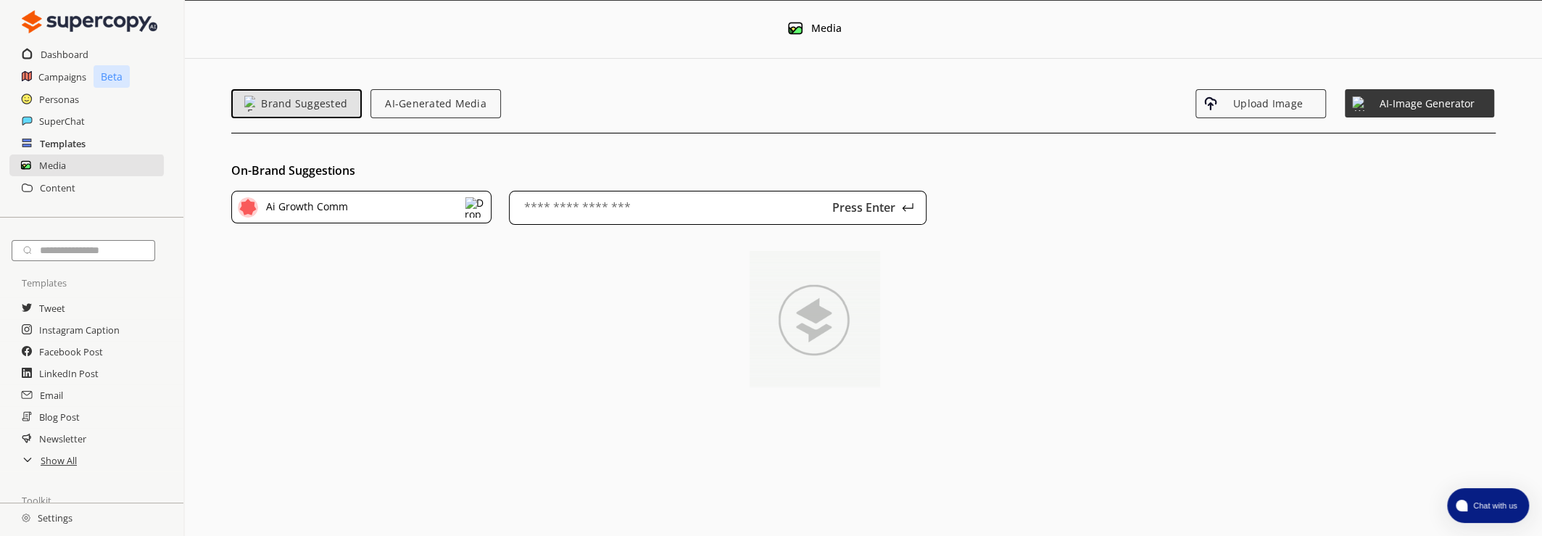
click at [66, 149] on h2 "Templates" at bounding box center [63, 144] width 46 height 22
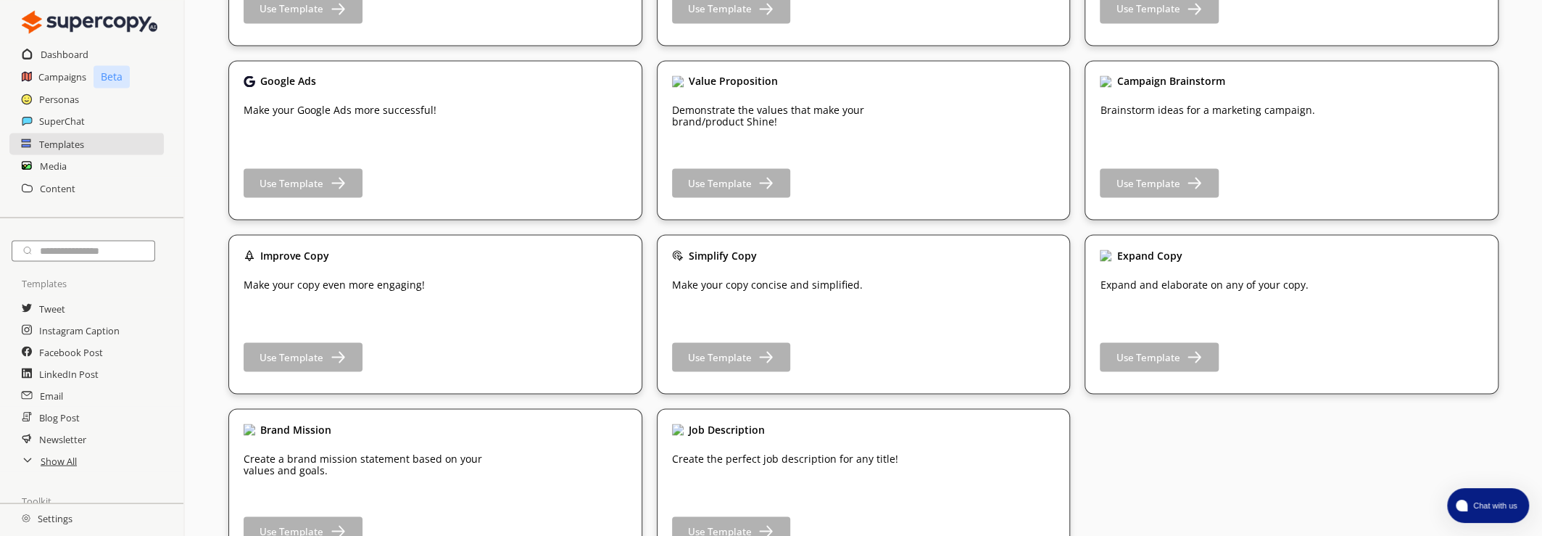
scroll to position [2197, 0]
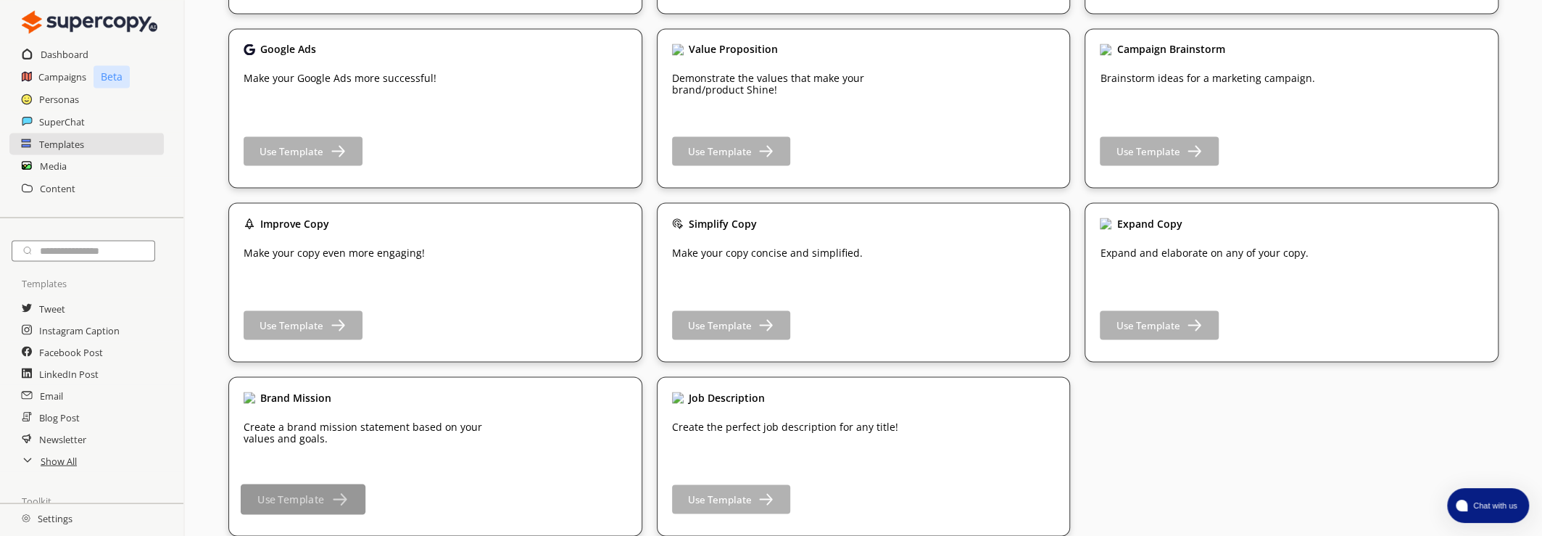
click at [356, 492] on button "Use Template" at bounding box center [303, 499] width 125 height 30
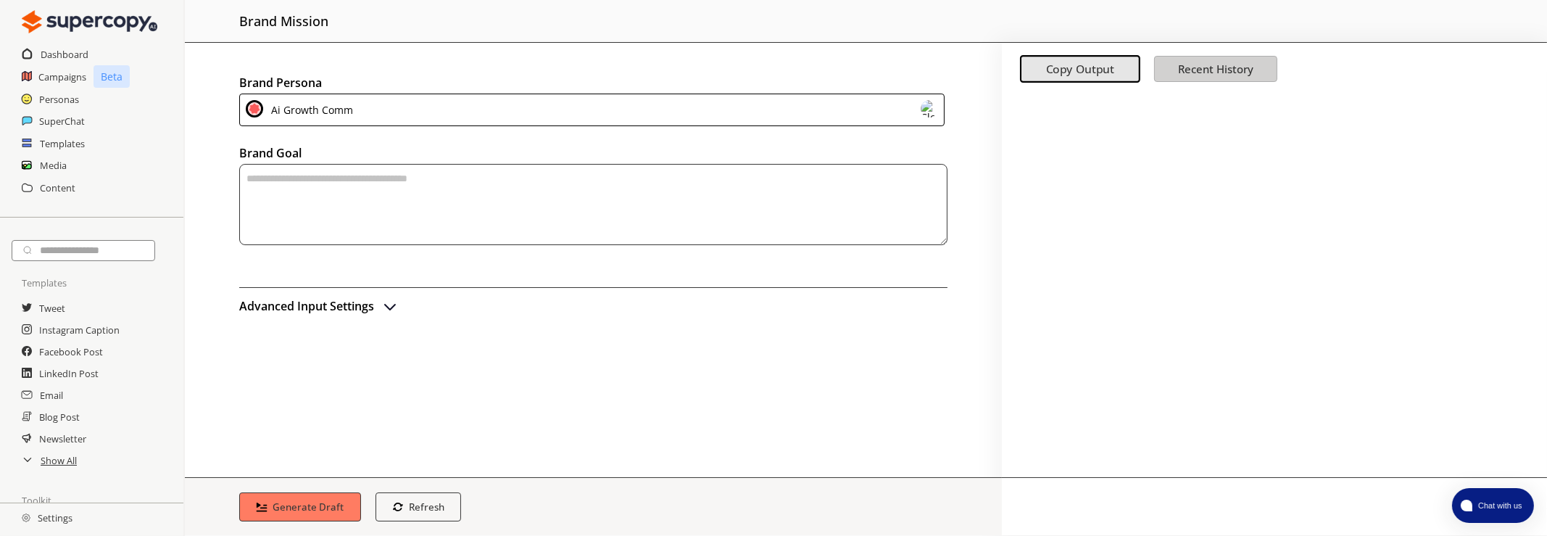
click at [1199, 75] on b "Recent History" at bounding box center [1215, 69] width 75 height 14
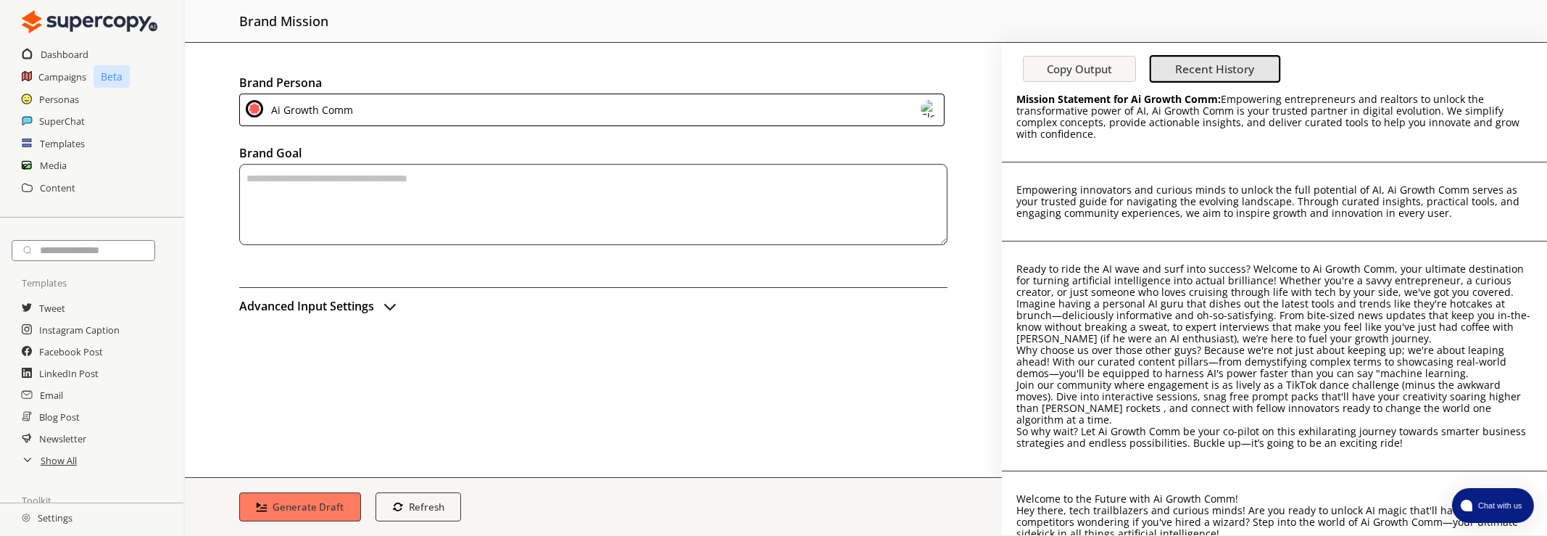
click at [1319, 137] on p "Mission Statement for Ai Growth Comm: Empowering entrepreneurs and realtors to …" at bounding box center [1274, 117] width 516 height 46
drag, startPoint x: 1287, startPoint y: 137, endPoint x: 1013, endPoint y: 101, distance: 276.4
click at [1013, 101] on div "Mission Statement for Ai Growth Comm: Empowering entrepreneurs and realtors to …" at bounding box center [1274, 117] width 545 height 91
copy p "Mission Statement for Ai Growth Comm: Empowering entrepreneurs and realtors to …"
click at [90, 337] on h2 "Instagram Caption" at bounding box center [80, 330] width 82 height 22
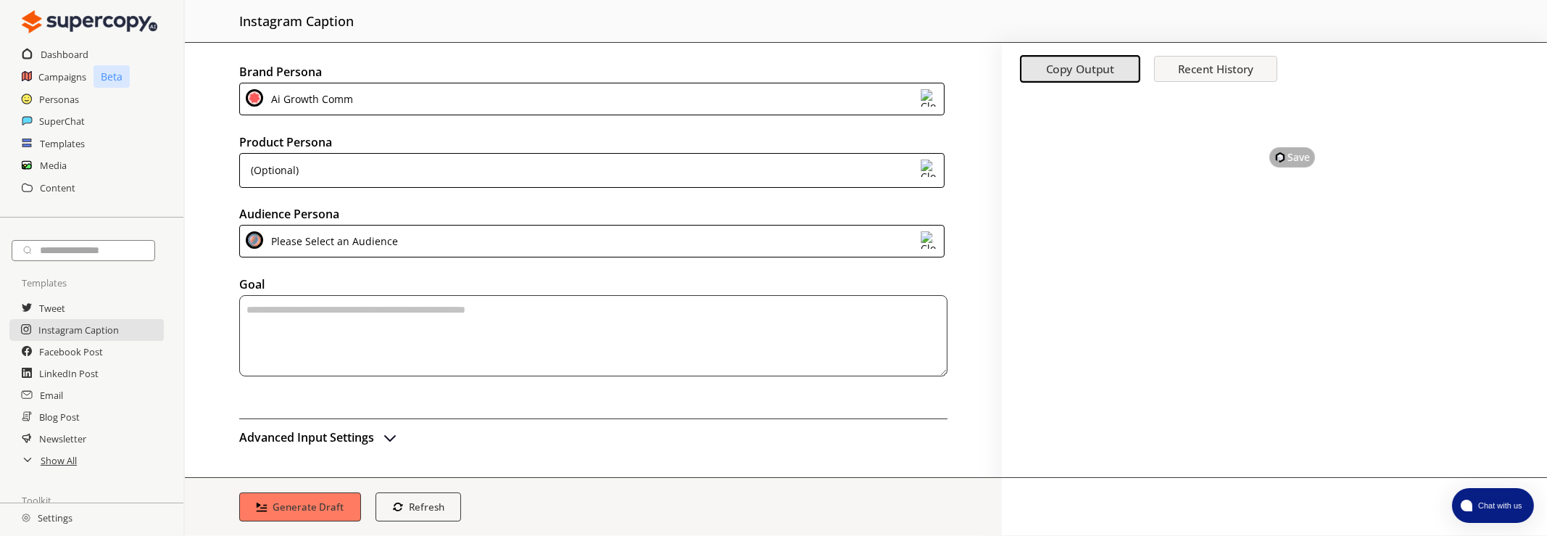
click at [283, 316] on textarea "textarea-textarea" at bounding box center [593, 335] width 708 height 81
paste textarea "**********"
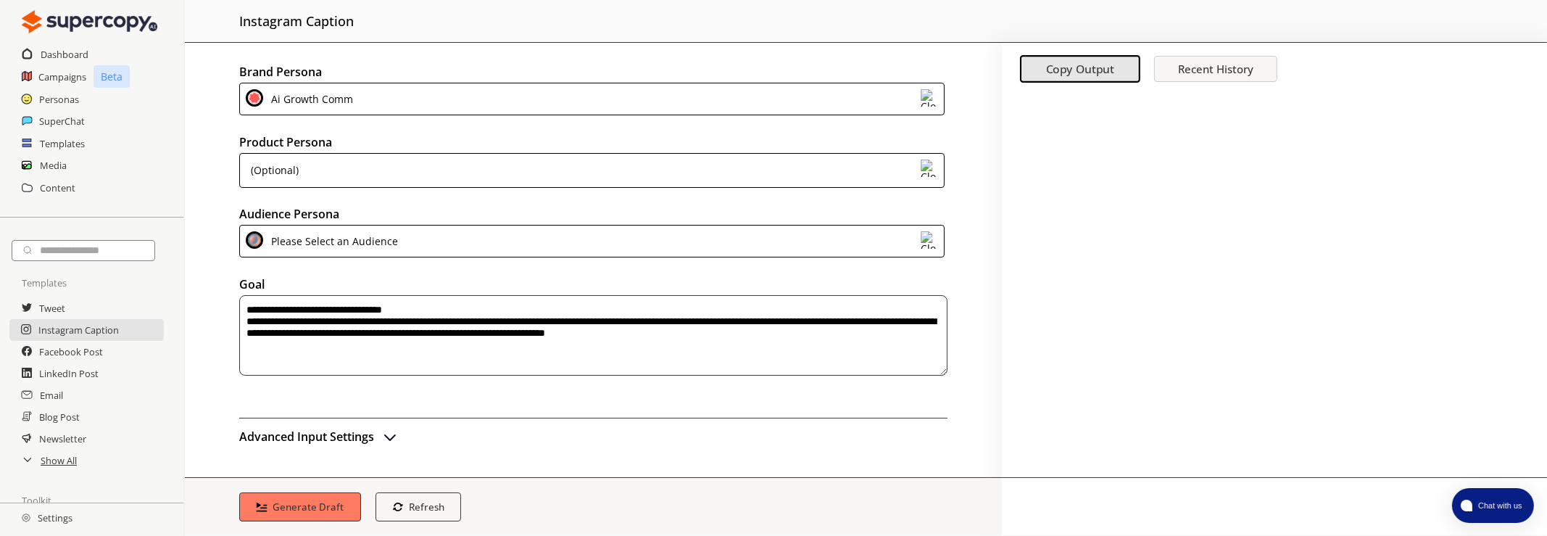
type textarea "**********"
click at [391, 162] on div "(Optional)" at bounding box center [591, 170] width 705 height 35
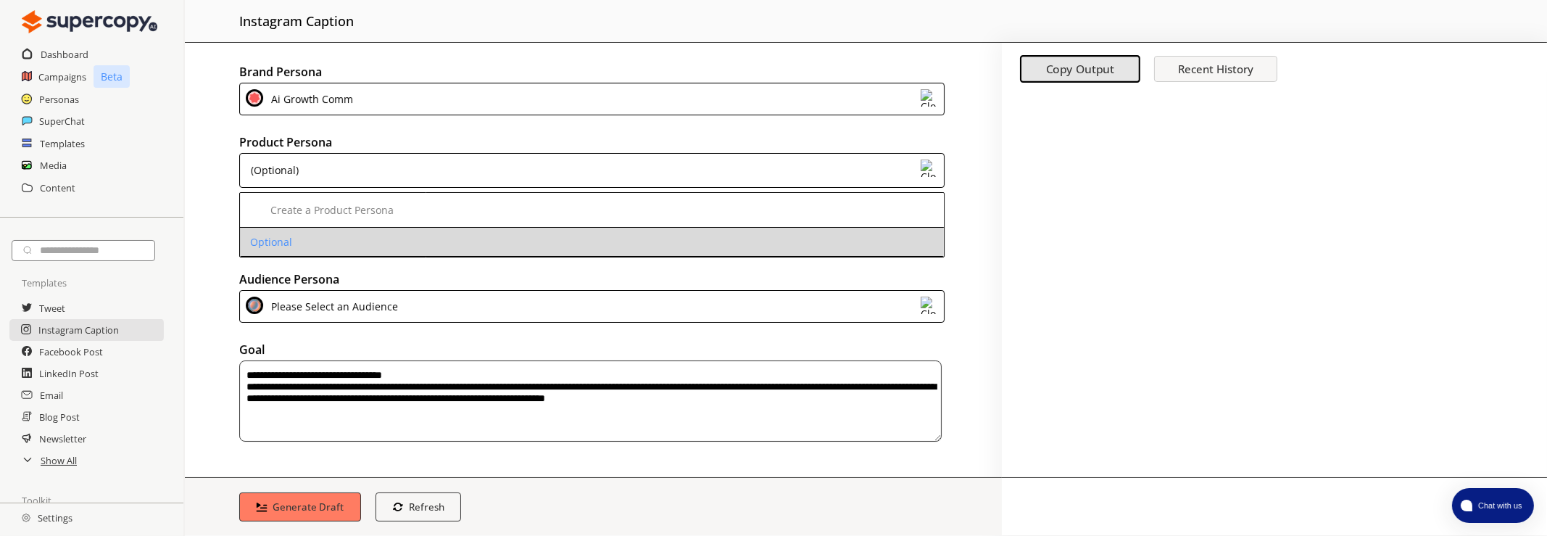
click at [345, 245] on li "Optional" at bounding box center [592, 242] width 704 height 29
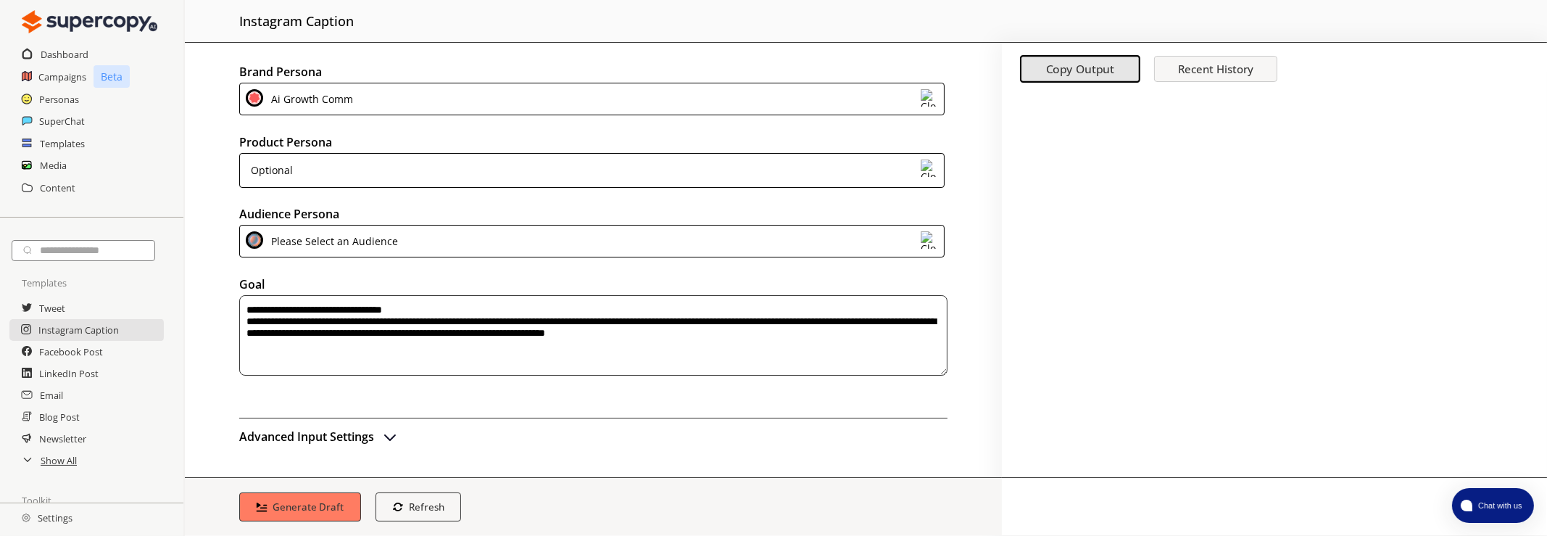
click at [408, 246] on div "Please Select an Audience" at bounding box center [591, 241] width 705 height 33
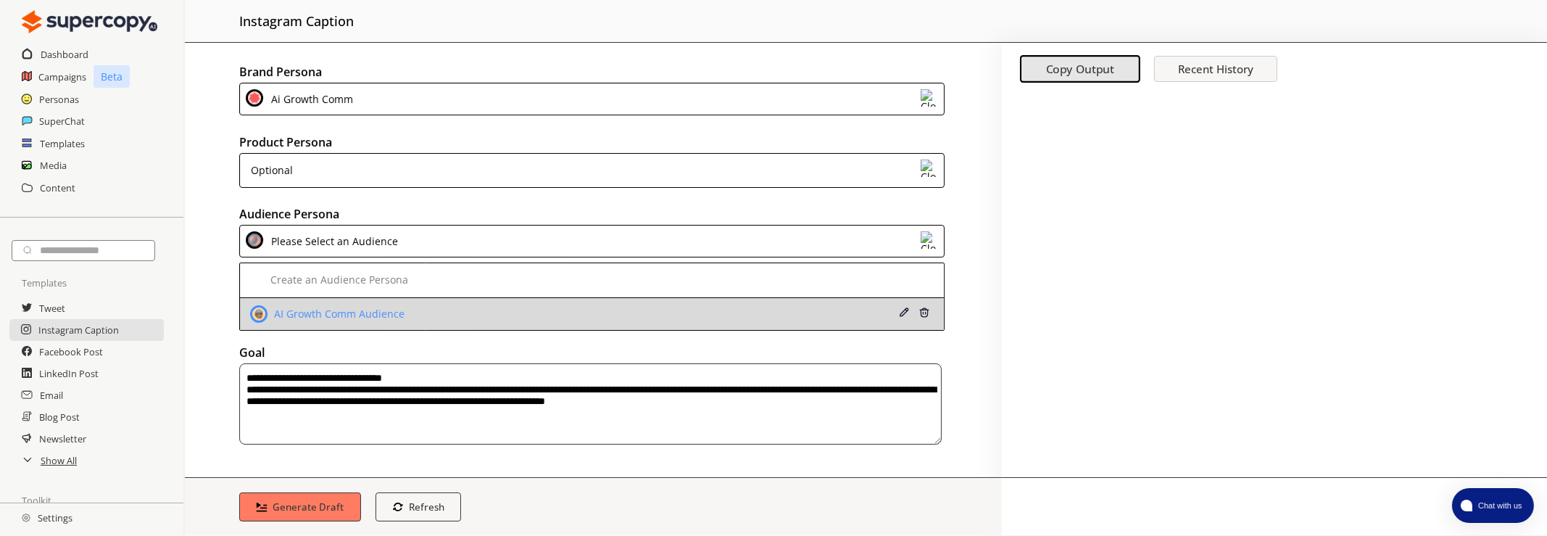
click at [395, 308] on div "AI Growth Comm Audience" at bounding box center [337, 314] width 134 height 12
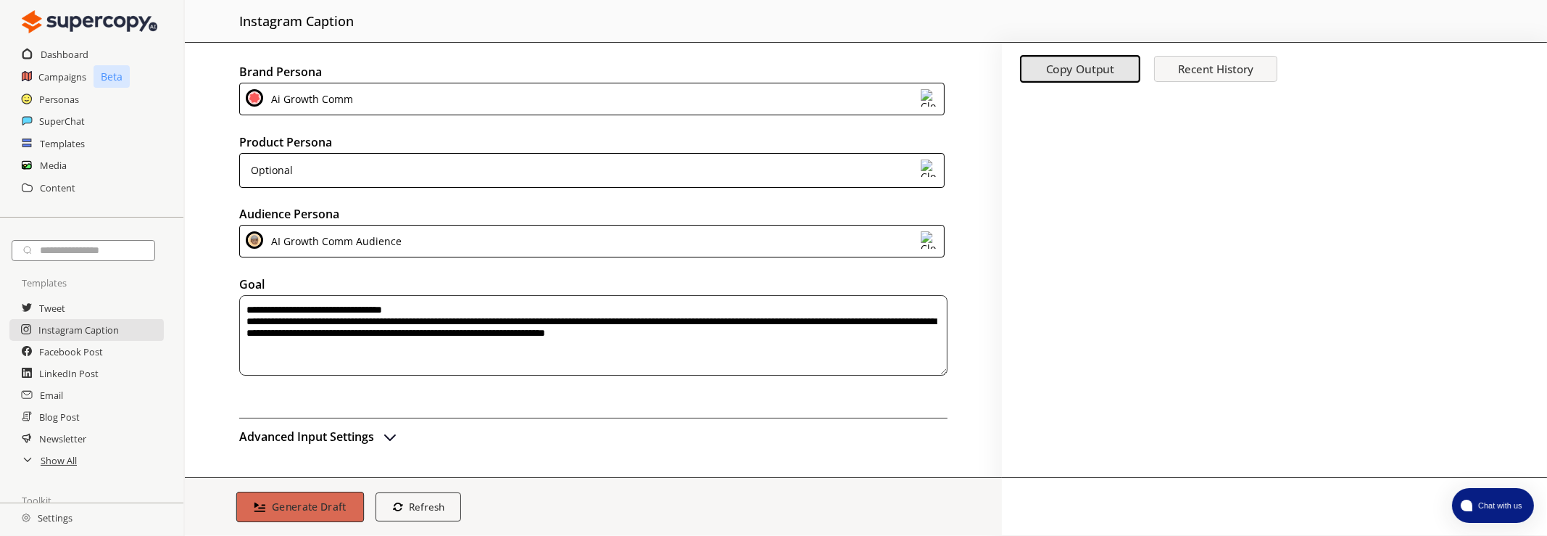
click at [333, 514] on button "Generate Draft" at bounding box center [300, 506] width 128 height 30
